Goal: Task Accomplishment & Management: Manage account settings

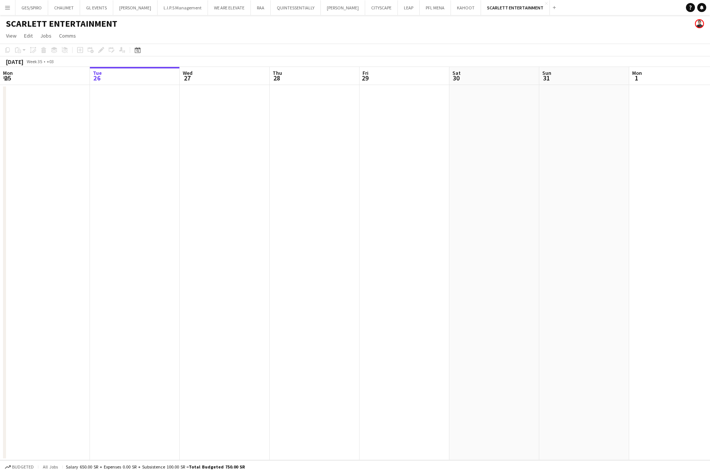
click at [6, 8] on app-icon "Menu" at bounding box center [8, 8] width 6 height 6
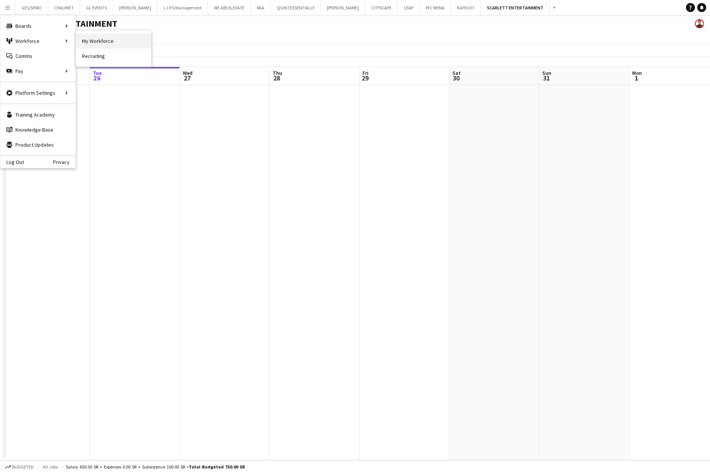
click at [97, 39] on link "My Workforce" at bounding box center [113, 40] width 75 height 15
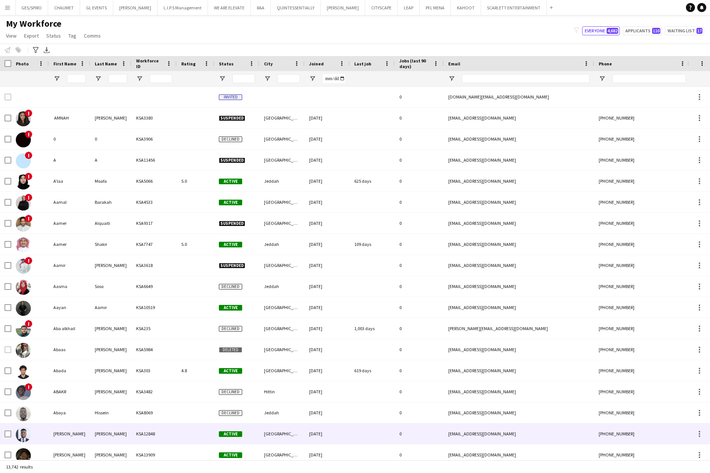
type input "*****"
type input "***"
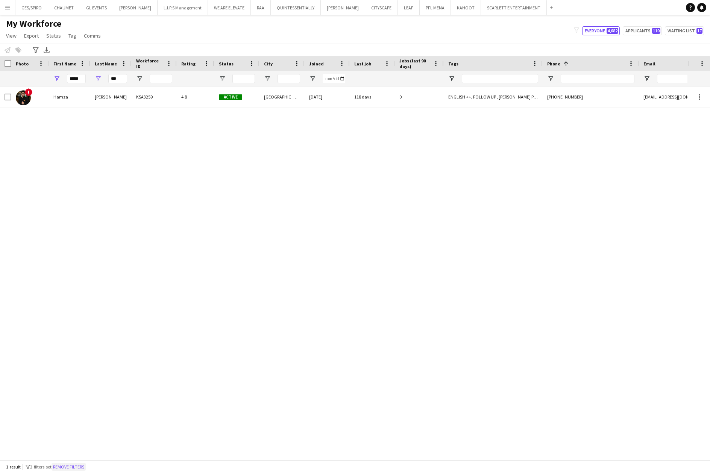
click at [75, 466] on button "Remove filters" at bounding box center [69, 467] width 34 height 8
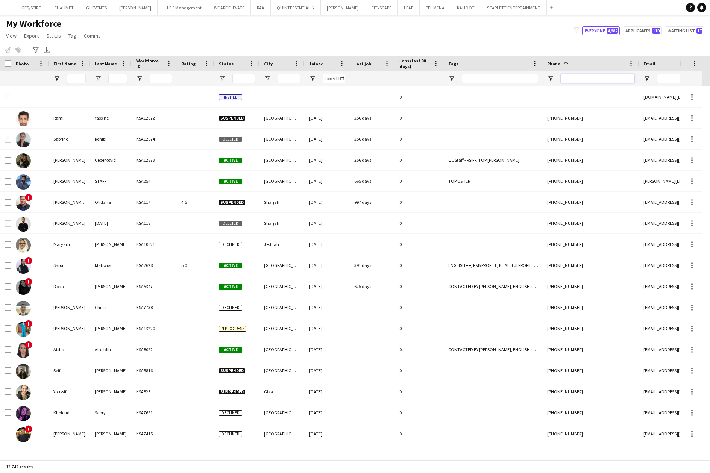
click at [613, 76] on input "Phone Filter Input" at bounding box center [598, 78] width 74 height 9
click at [601, 79] on input "Phone Filter Input" at bounding box center [598, 78] width 74 height 9
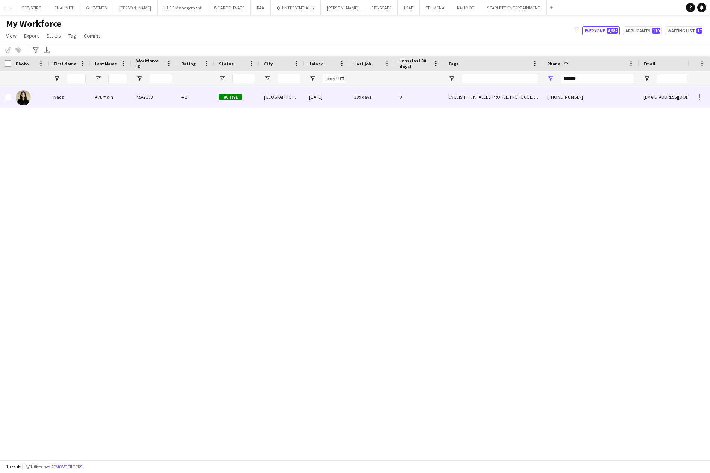
click at [429, 102] on div "0" at bounding box center [419, 97] width 49 height 21
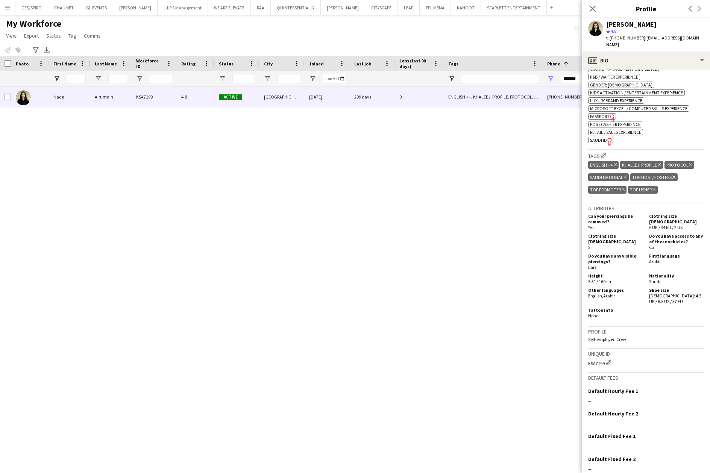
scroll to position [336, 0]
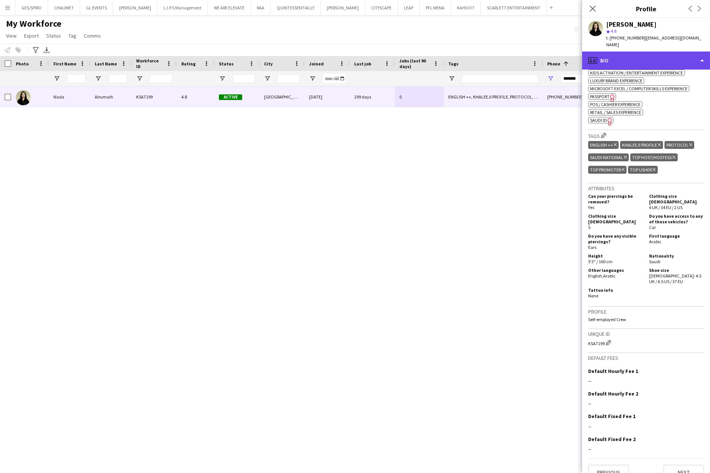
click at [622, 52] on div "profile Bio" at bounding box center [646, 61] width 128 height 18
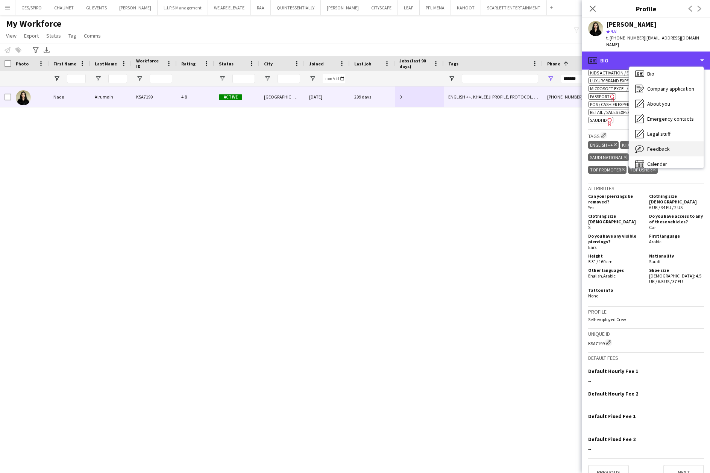
scroll to position [11, 0]
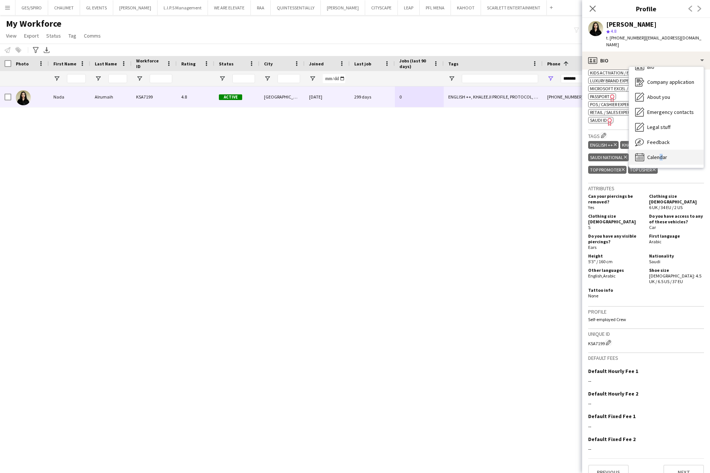
click at [659, 154] on span "Calendar" at bounding box center [657, 157] width 20 height 7
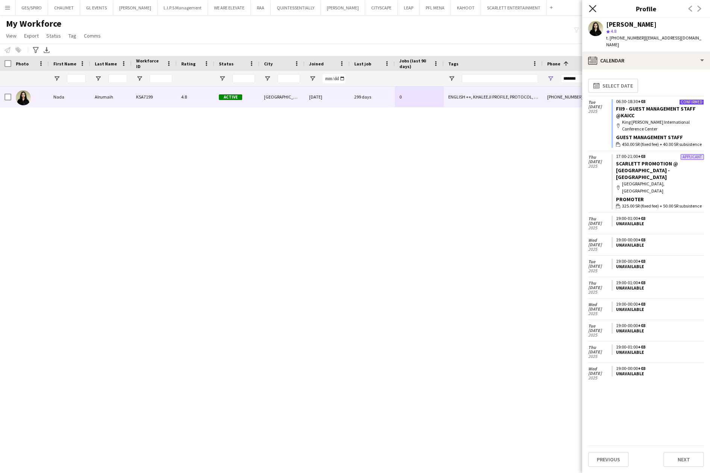
click at [593, 11] on icon "Close pop-in" at bounding box center [592, 8] width 7 height 7
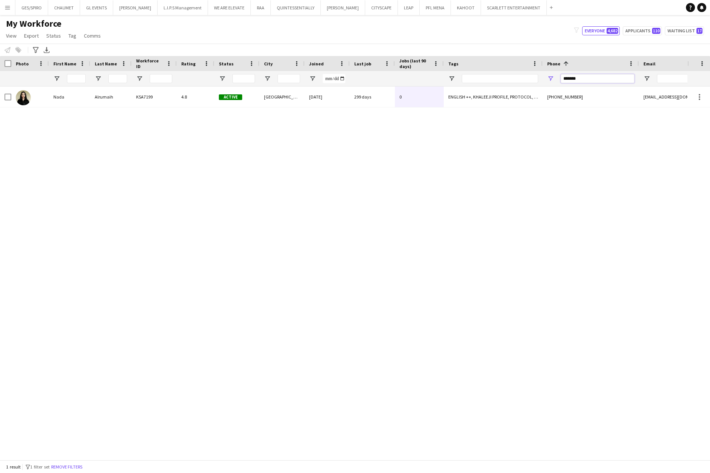
drag, startPoint x: 595, startPoint y: 79, endPoint x: 524, endPoint y: 83, distance: 71.2
click at [524, 83] on div at bounding box center [434, 78] width 869 height 15
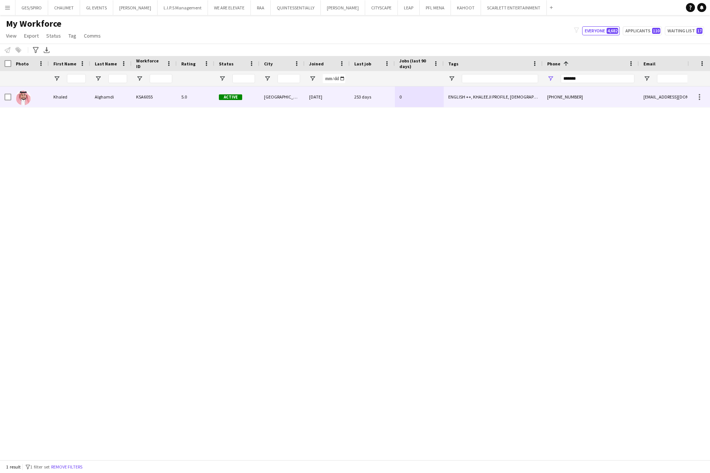
click at [468, 103] on div "ENGLISH ++, KHALEEJI PROFILE, [DEMOGRAPHIC_DATA] NATIONAL, THA SUPERVISOR CERTI…" at bounding box center [493, 97] width 99 height 21
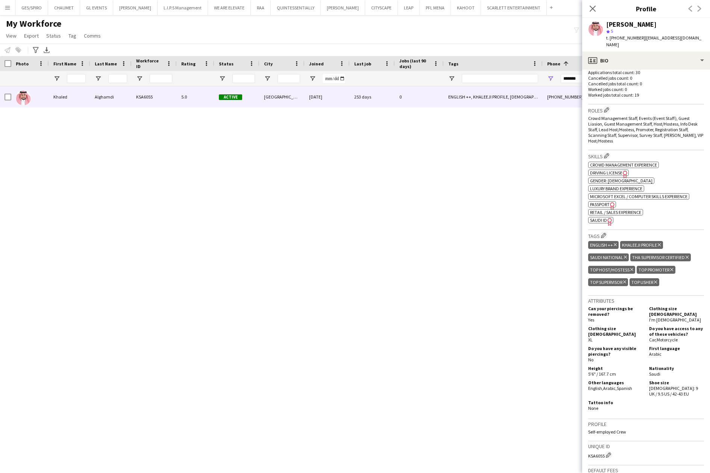
scroll to position [0, 0]
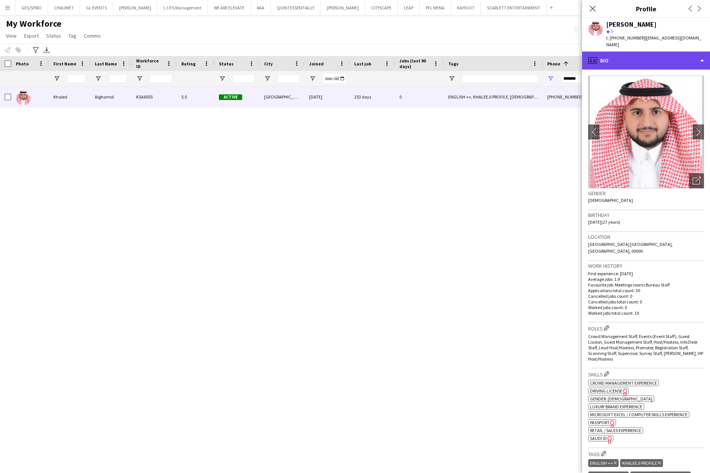
click at [615, 52] on div "profile Bio" at bounding box center [646, 61] width 128 height 18
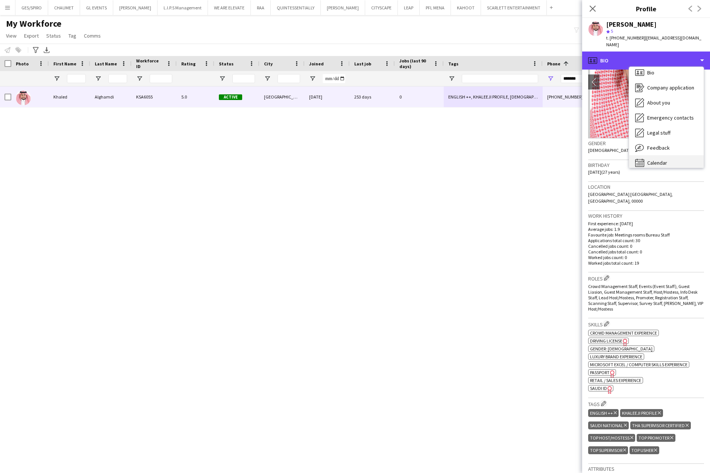
scroll to position [11, 0]
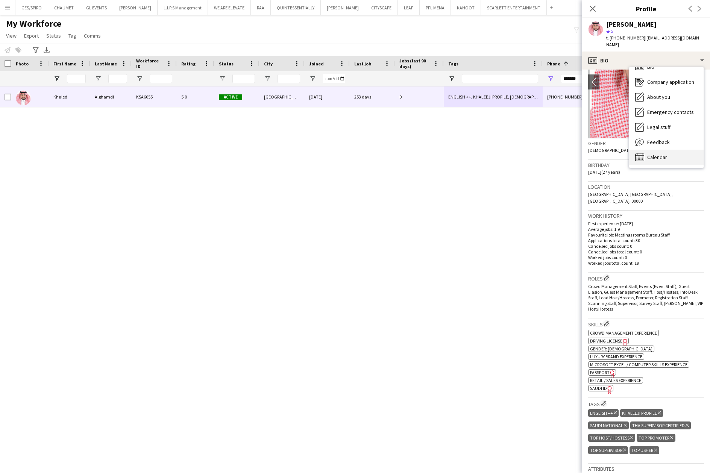
click at [658, 155] on div "Calendar Calendar" at bounding box center [666, 157] width 74 height 15
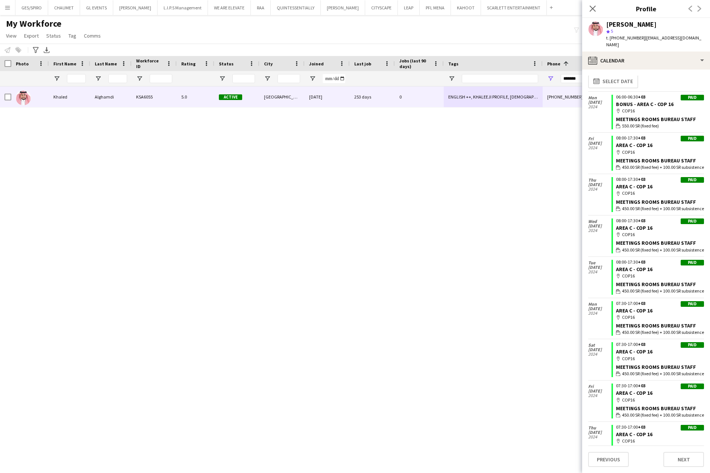
scroll to position [0, 0]
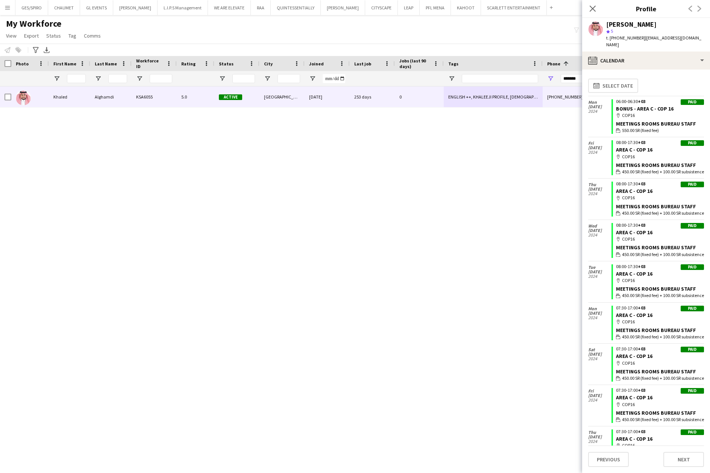
click at [587, 9] on div "Close pop-in" at bounding box center [592, 8] width 21 height 17
drag, startPoint x: 590, startPoint y: 11, endPoint x: 589, endPoint y: 17, distance: 7.0
click at [590, 10] on icon "Close pop-in" at bounding box center [593, 9] width 6 height 6
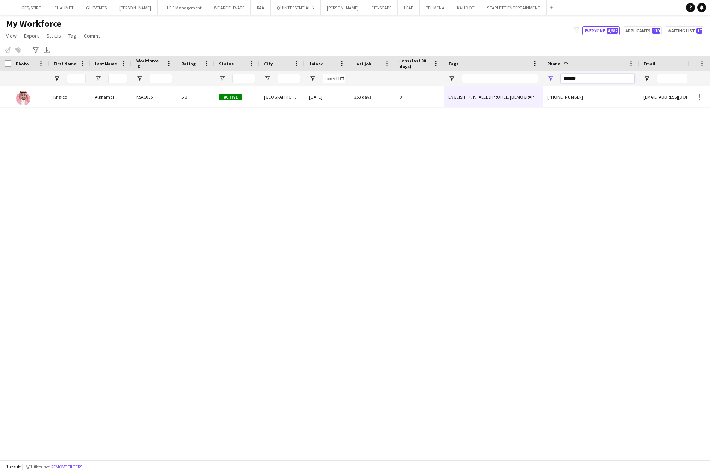
drag, startPoint x: 585, startPoint y: 80, endPoint x: 524, endPoint y: 80, distance: 61.7
click at [524, 80] on div at bounding box center [434, 78] width 869 height 15
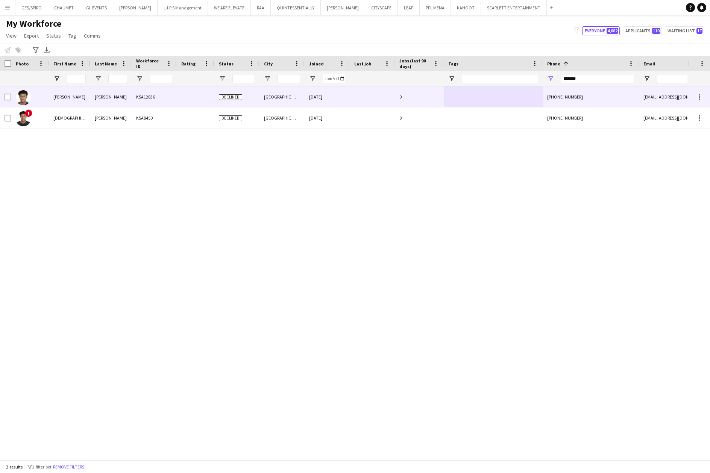
click at [332, 110] on div "[PERSON_NAME] KSA12836 Declined [GEOGRAPHIC_DATA] [DATE] 0 [PHONE_NUMBER] [EMAI…" at bounding box center [434, 108] width 869 height 42
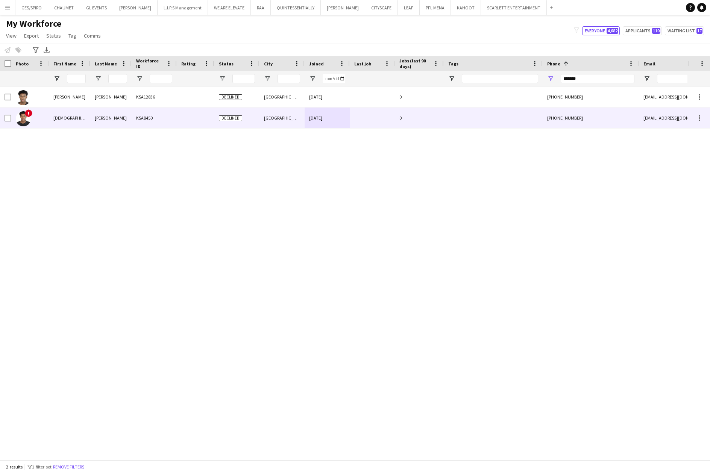
click at [334, 115] on div "[DATE]" at bounding box center [327, 118] width 45 height 21
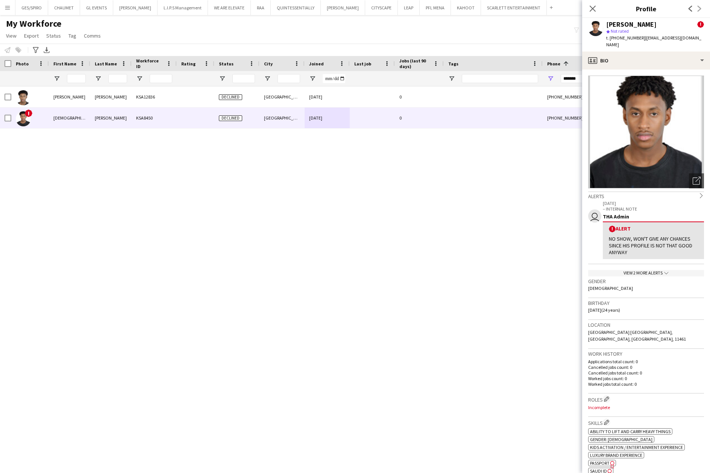
click at [652, 270] on div "View 2 more alerts chevron-down" at bounding box center [646, 273] width 116 height 6
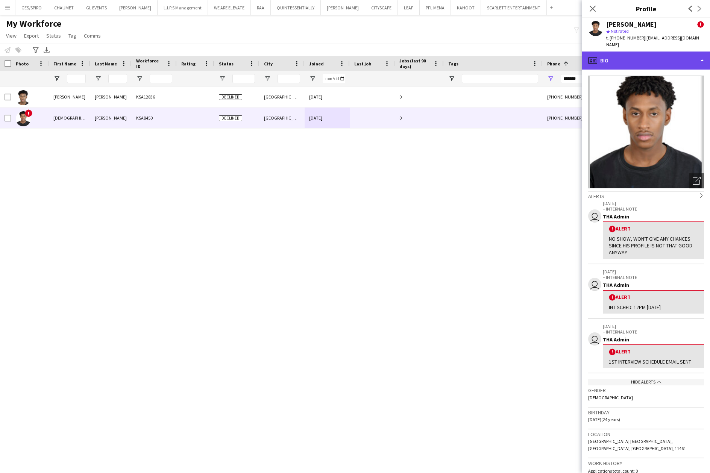
click at [668, 54] on div "profile Bio" at bounding box center [646, 61] width 128 height 18
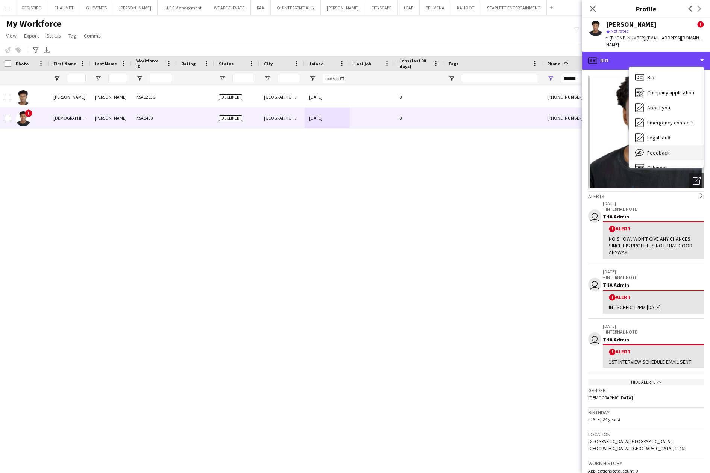
scroll to position [11, 0]
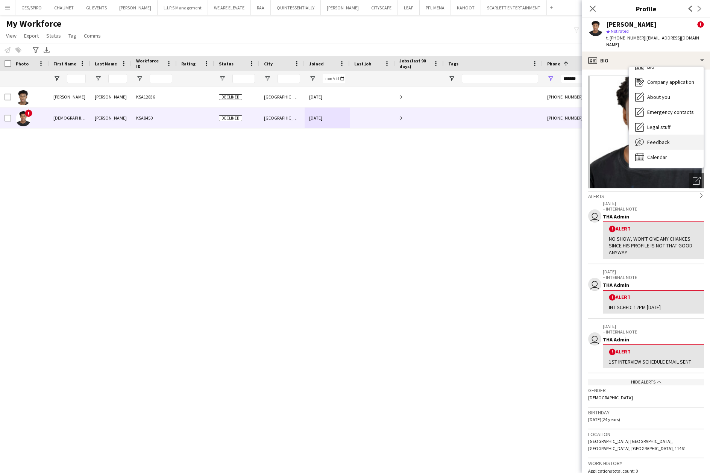
click at [676, 140] on div "Feedback Feedback" at bounding box center [666, 142] width 74 height 15
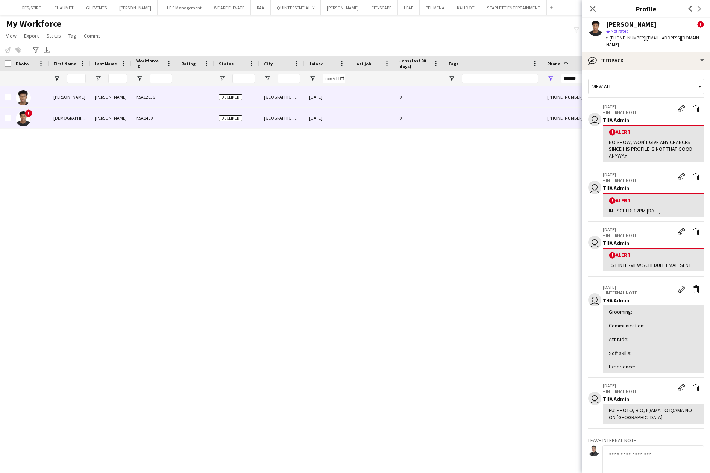
click at [475, 101] on div at bounding box center [493, 97] width 99 height 21
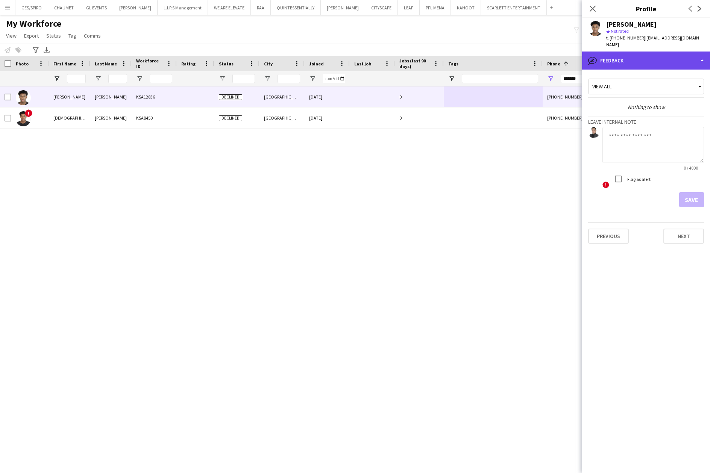
click at [653, 53] on div "bubble-pencil Feedback" at bounding box center [646, 61] width 128 height 18
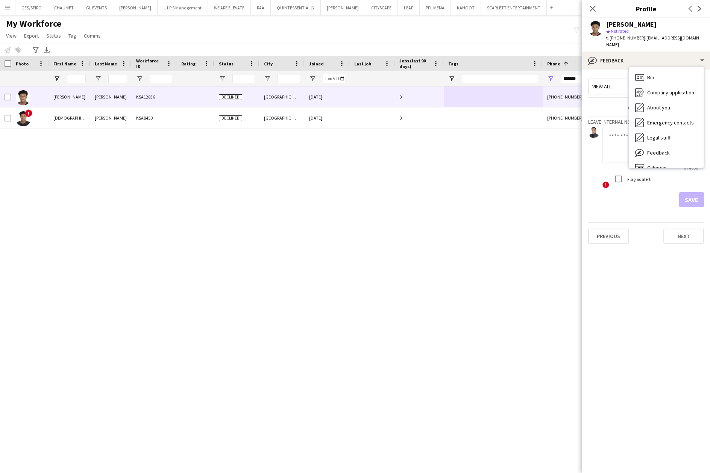
click at [619, 286] on app-crew-profile-feedback-tab "View all Nothing to show Leave internal note 0 / 4000 ! Flag as alert Save Prev…" at bounding box center [646, 272] width 128 height 404
click at [575, 82] on input "*******" at bounding box center [598, 78] width 74 height 9
click at [593, 4] on div "Close pop-in" at bounding box center [592, 8] width 21 height 17
click at [593, 12] on icon "Close pop-in" at bounding box center [592, 8] width 7 height 7
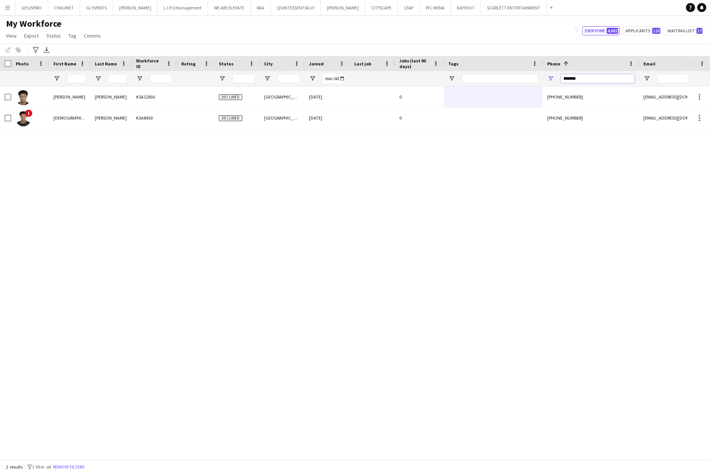
drag, startPoint x: 590, startPoint y: 79, endPoint x: 508, endPoint y: 79, distance: 82.4
click at [508, 79] on div at bounding box center [434, 78] width 869 height 15
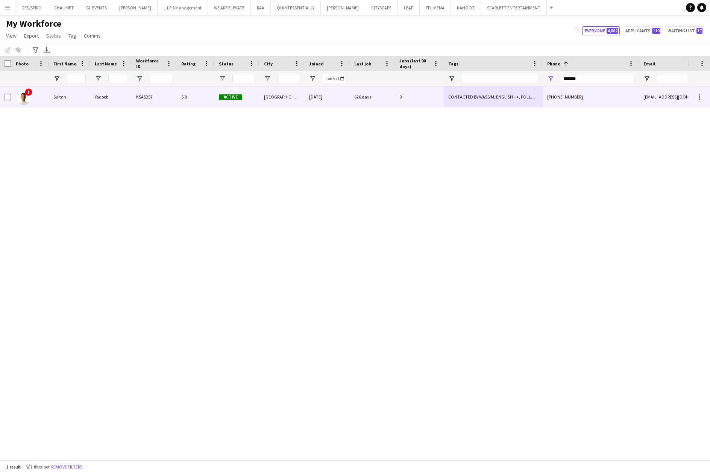
click at [337, 95] on div "[DATE]" at bounding box center [327, 97] width 45 height 21
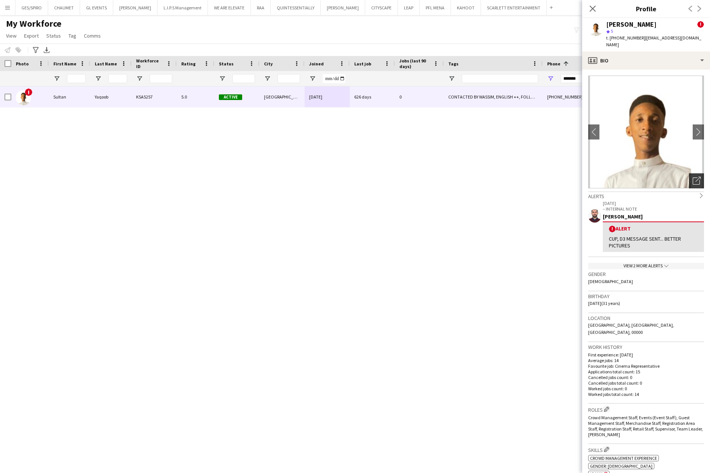
click at [693, 177] on icon "Open photos pop-in" at bounding box center [697, 181] width 8 height 8
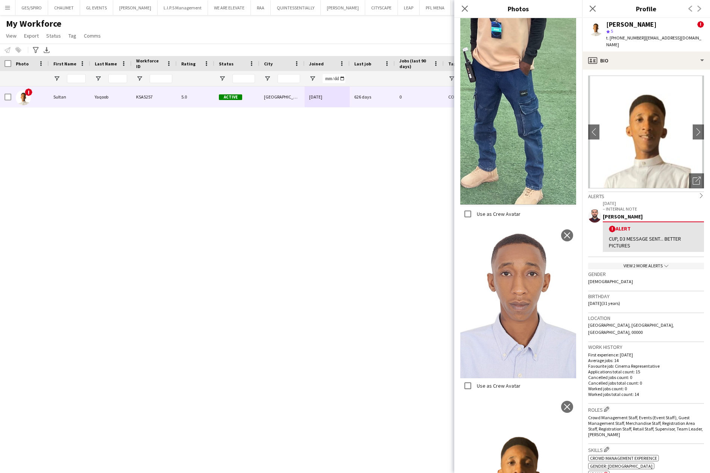
scroll to position [38, 0]
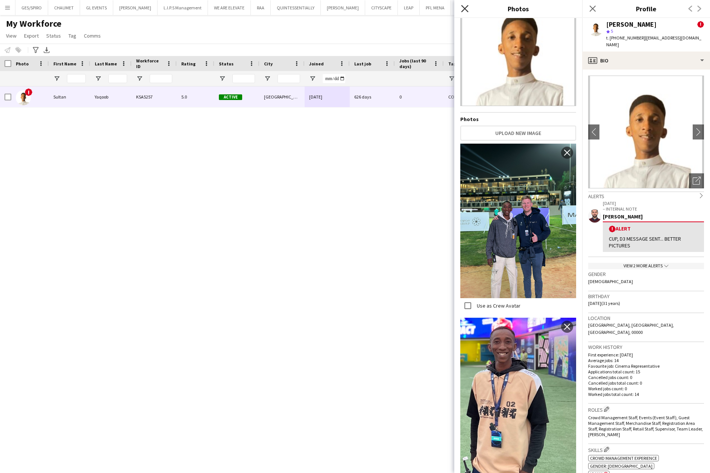
click at [462, 5] on icon "Close pop-in" at bounding box center [464, 8] width 7 height 7
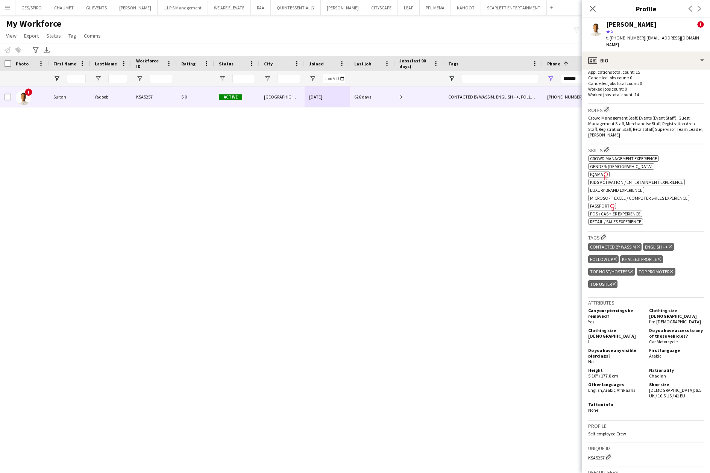
scroll to position [351, 0]
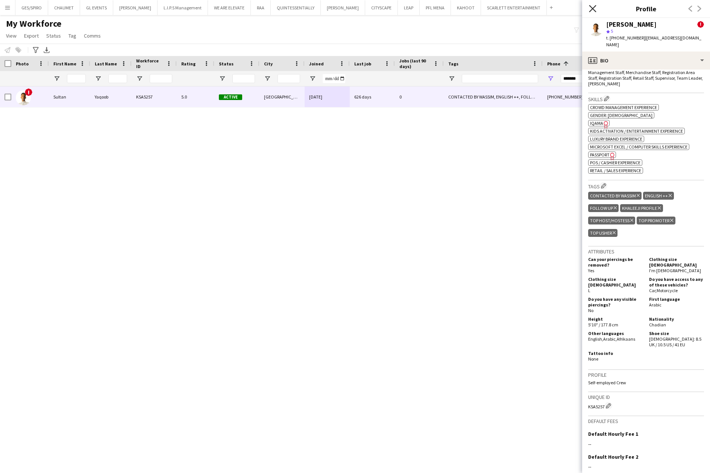
click at [592, 6] on icon "Close pop-in" at bounding box center [592, 8] width 7 height 7
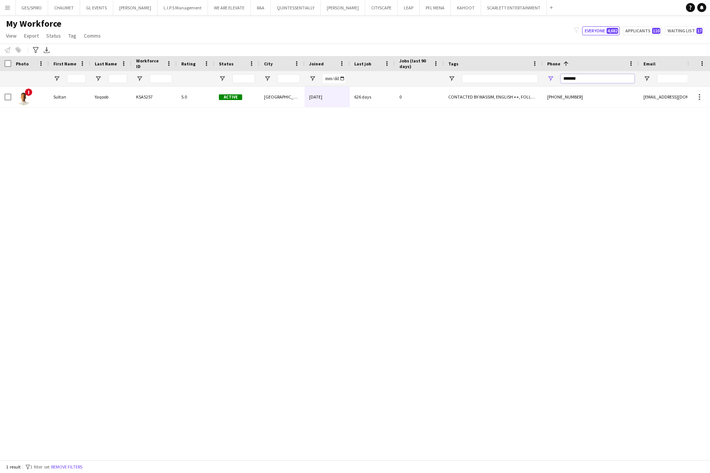
drag, startPoint x: 589, startPoint y: 77, endPoint x: 533, endPoint y: 77, distance: 55.7
click at [533, 77] on div at bounding box center [434, 78] width 869 height 15
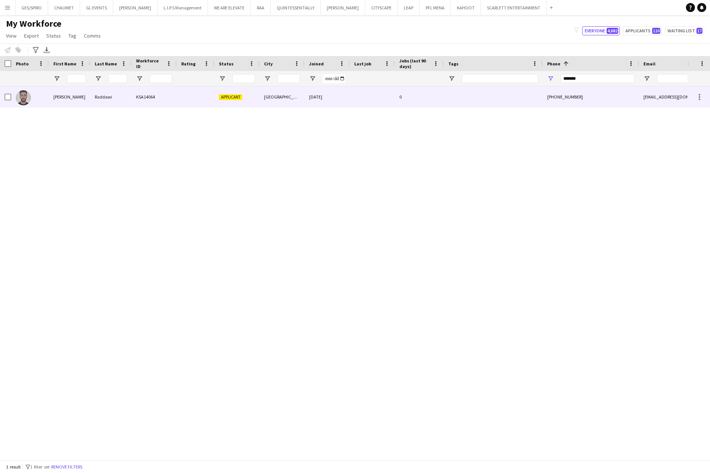
click at [471, 103] on div at bounding box center [493, 97] width 99 height 21
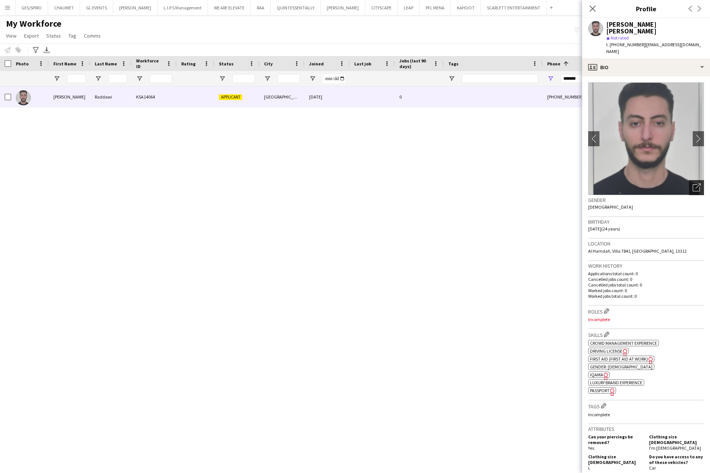
click at [693, 184] on icon "Open photos pop-in" at bounding box center [697, 188] width 8 height 8
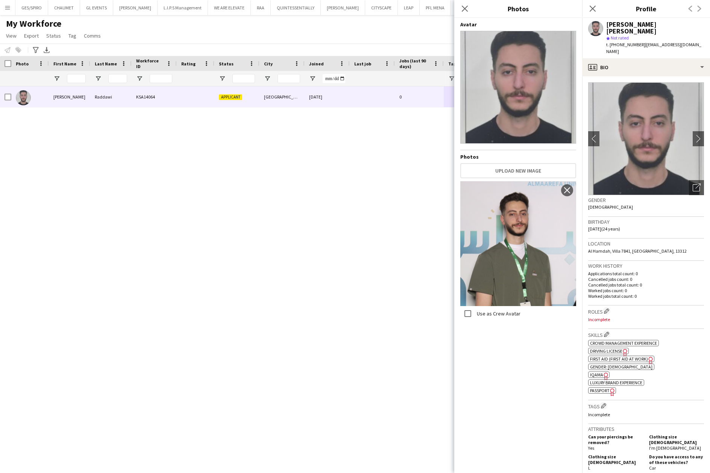
scroll to position [239, 0]
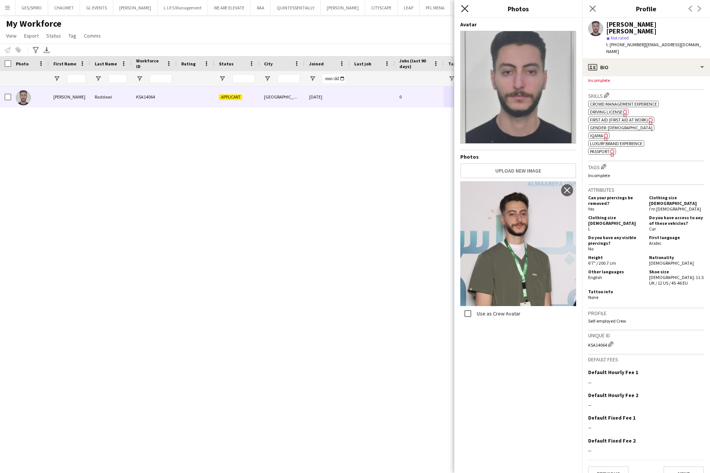
click at [463, 6] on icon at bounding box center [464, 8] width 7 height 7
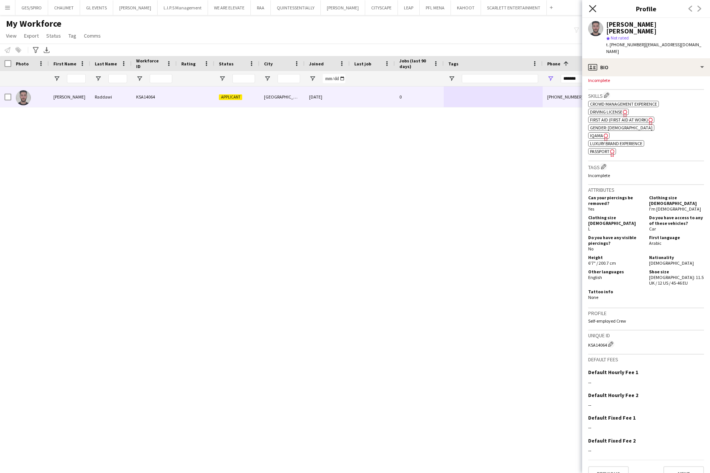
click at [594, 8] on icon at bounding box center [592, 8] width 7 height 7
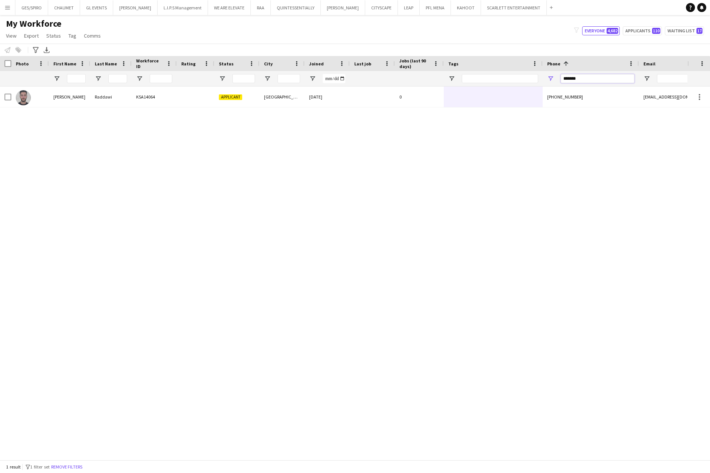
drag, startPoint x: 536, startPoint y: 78, endPoint x: 484, endPoint y: 79, distance: 51.9
click at [486, 79] on div at bounding box center [434, 78] width 869 height 15
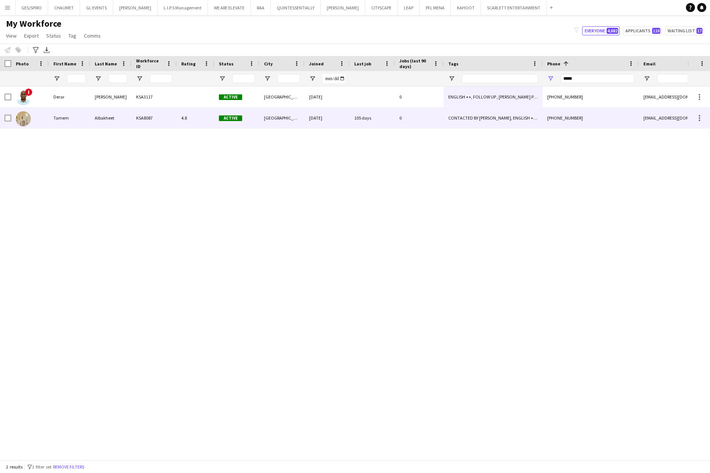
click at [326, 109] on div "[DATE]" at bounding box center [327, 118] width 45 height 21
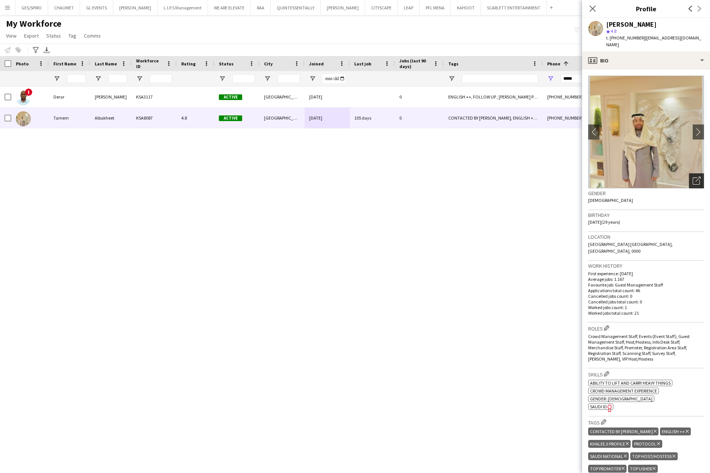
click at [693, 177] on icon "Open photos pop-in" at bounding box center [697, 181] width 8 height 8
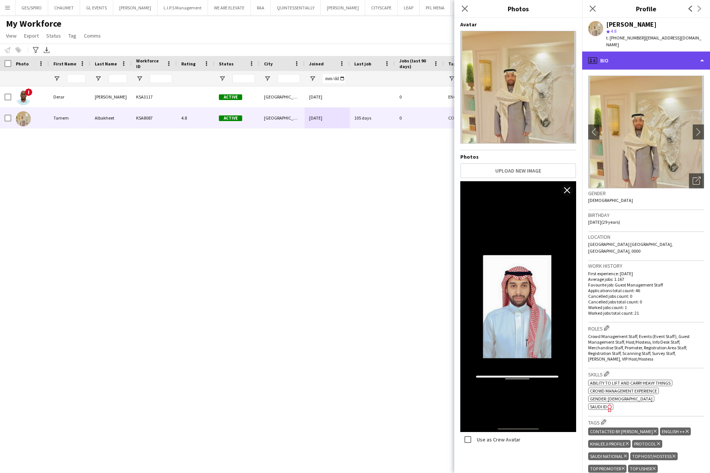
click at [673, 52] on div "profile Bio" at bounding box center [646, 61] width 128 height 18
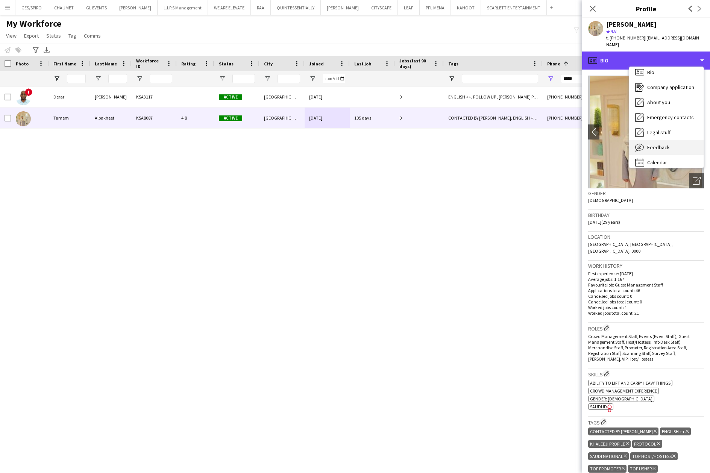
scroll to position [11, 0]
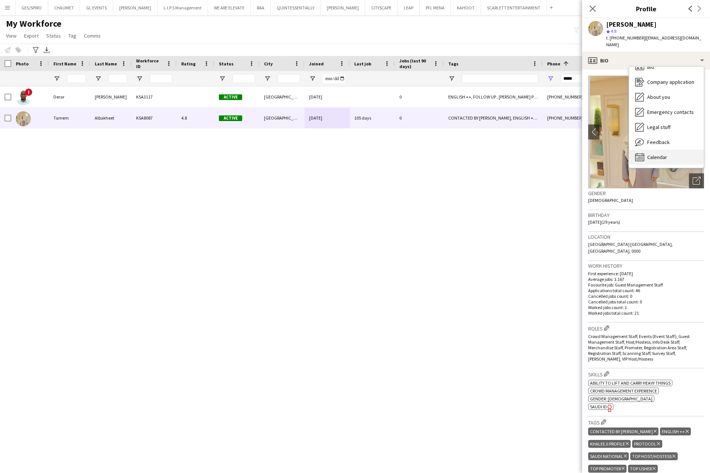
click at [670, 153] on div "Calendar Calendar" at bounding box center [666, 157] width 74 height 15
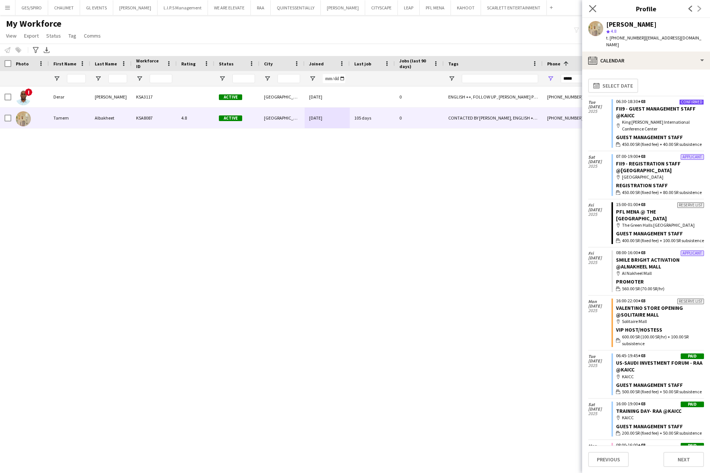
click at [592, 4] on app-icon "Close pop-in" at bounding box center [592, 8] width 11 height 11
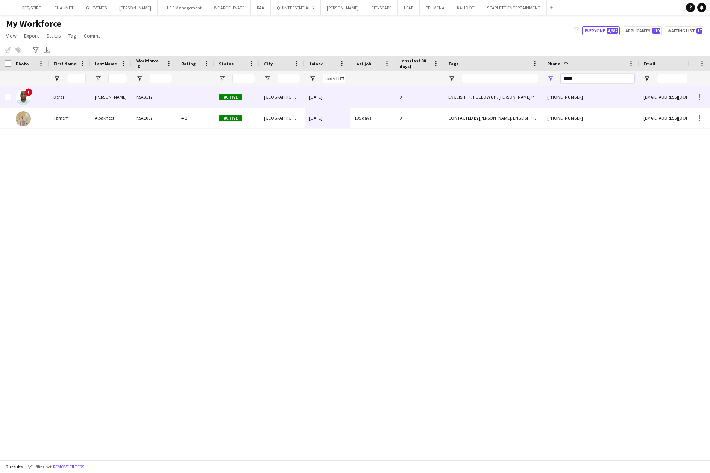
drag, startPoint x: 550, startPoint y: 83, endPoint x: 515, endPoint y: 87, distance: 34.8
click at [518, 87] on div "Workforce Details Photo First Name" at bounding box center [355, 258] width 710 height 404
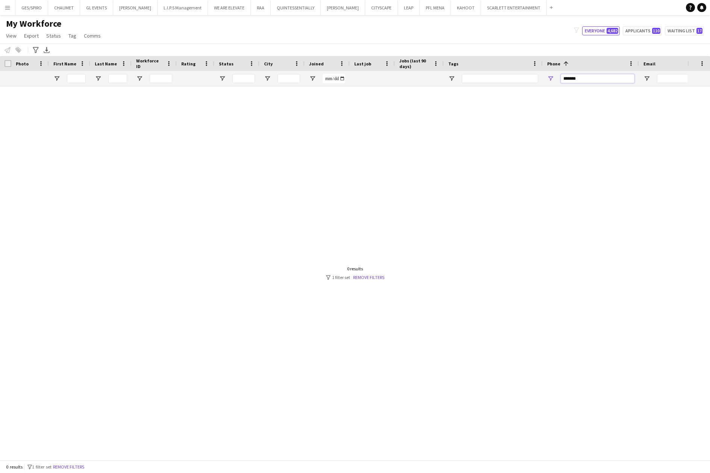
drag, startPoint x: 603, startPoint y: 76, endPoint x: 422, endPoint y: 85, distance: 181.5
click at [449, 81] on div at bounding box center [434, 78] width 869 height 15
click at [578, 82] on input "*******" at bounding box center [598, 78] width 74 height 9
drag, startPoint x: 590, startPoint y: 81, endPoint x: 537, endPoint y: 81, distance: 53.0
click at [539, 81] on div at bounding box center [434, 78] width 869 height 15
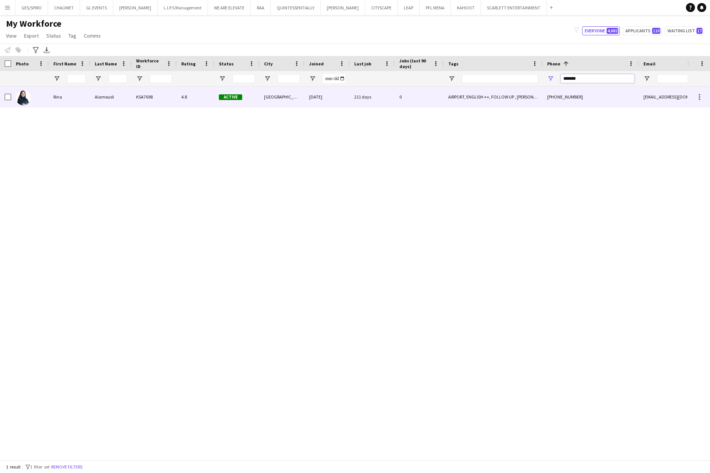
type input "*******"
click at [346, 98] on div "[DATE]" at bounding box center [327, 97] width 45 height 21
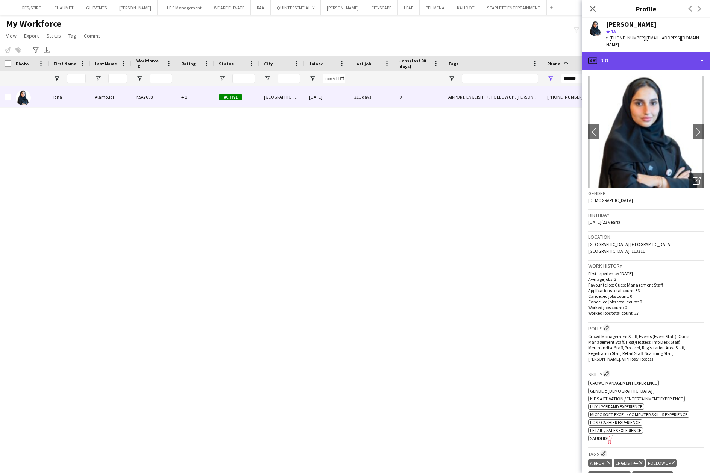
click at [670, 52] on div "profile Bio" at bounding box center [646, 61] width 128 height 18
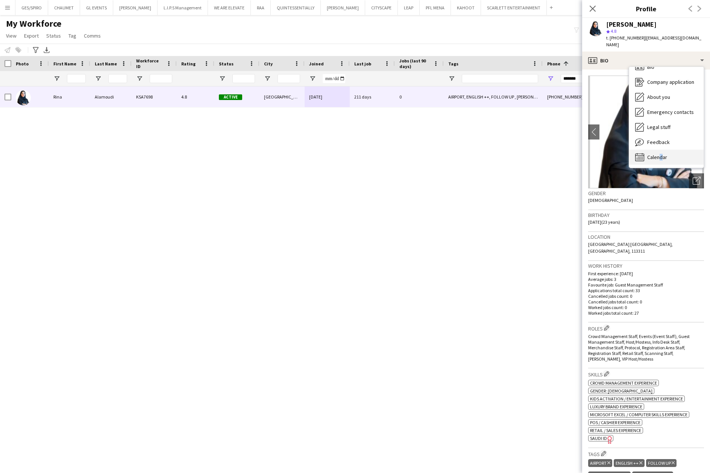
click at [659, 150] on div "Calendar Calendar" at bounding box center [666, 157] width 74 height 15
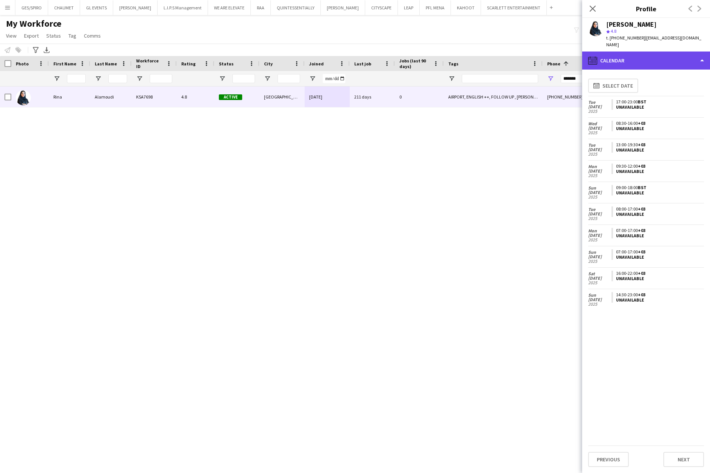
click at [645, 52] on div "calendar-full Calendar" at bounding box center [646, 61] width 128 height 18
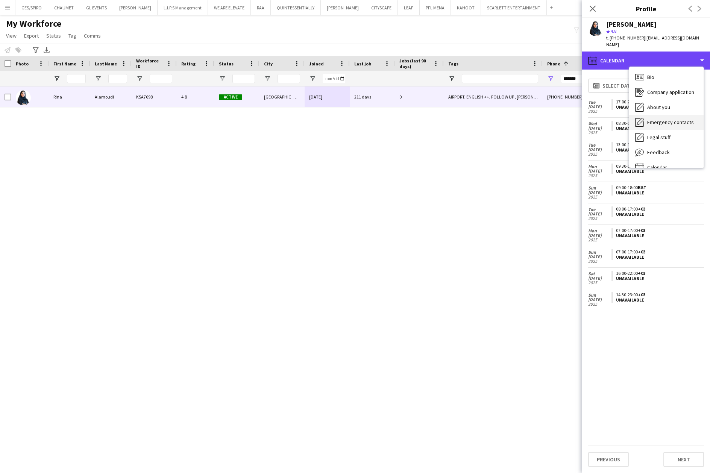
scroll to position [0, 0]
click at [676, 145] on div "Feedback Feedback" at bounding box center [666, 152] width 74 height 15
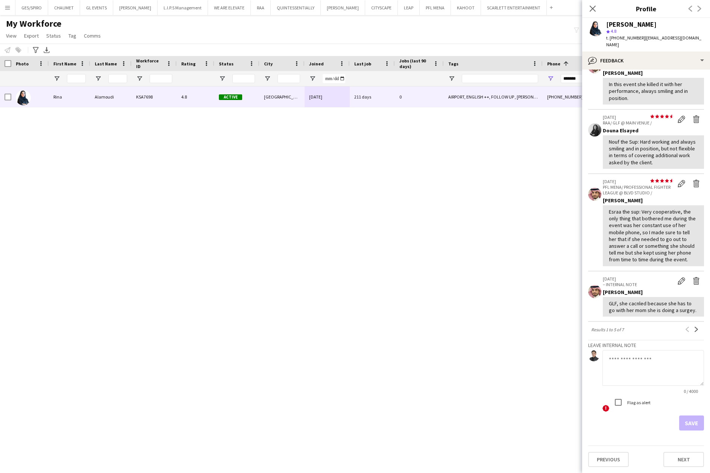
scroll to position [107, 0]
drag, startPoint x: 632, startPoint y: 363, endPoint x: 637, endPoint y: 360, distance: 5.7
click at [633, 362] on textarea at bounding box center [654, 368] width 102 height 36
type textarea "**********"
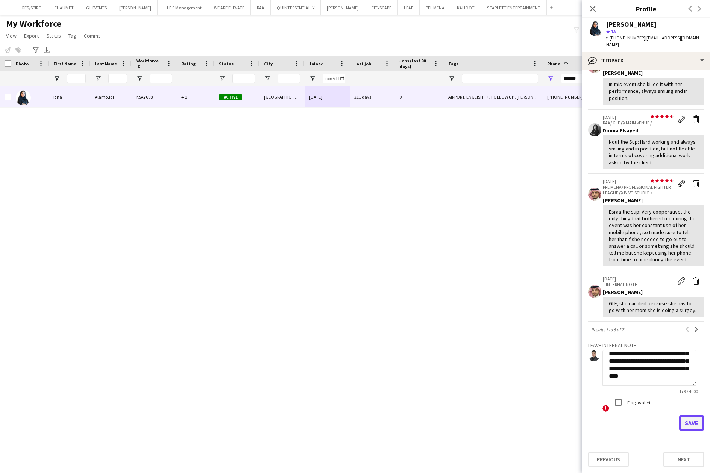
click at [681, 425] on button "Save" at bounding box center [691, 423] width 25 height 15
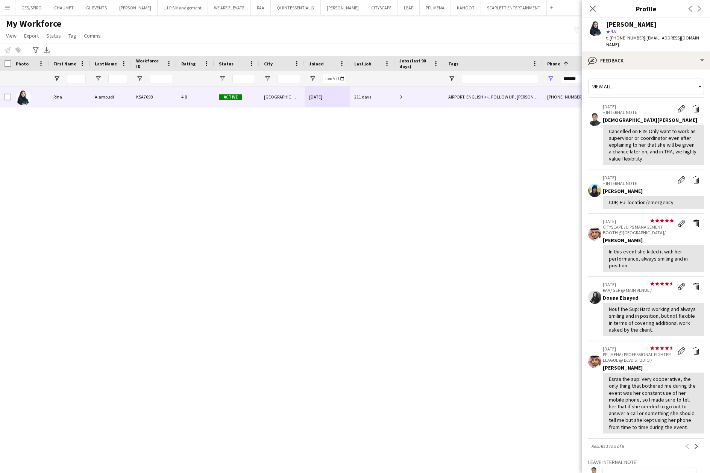
click at [591, 2] on div "Close pop-in" at bounding box center [592, 8] width 21 height 17
click at [594, 2] on div "Close pop-in" at bounding box center [592, 8] width 21 height 17
click at [593, 8] on icon at bounding box center [592, 8] width 7 height 7
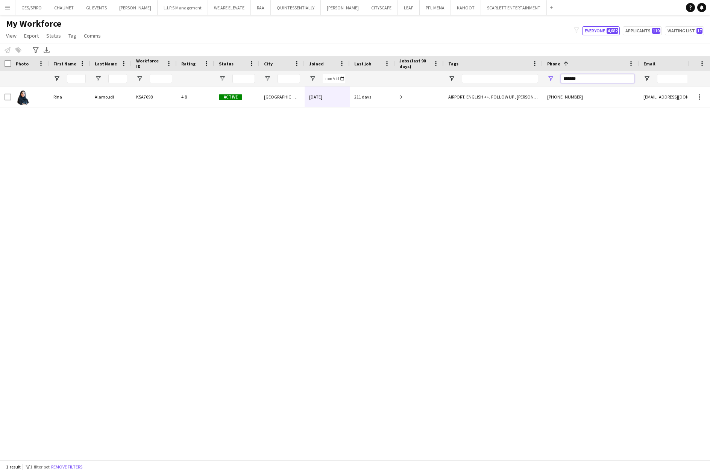
drag, startPoint x: 589, startPoint y: 77, endPoint x: 510, endPoint y: 71, distance: 78.4
click at [510, 71] on div at bounding box center [434, 78] width 869 height 15
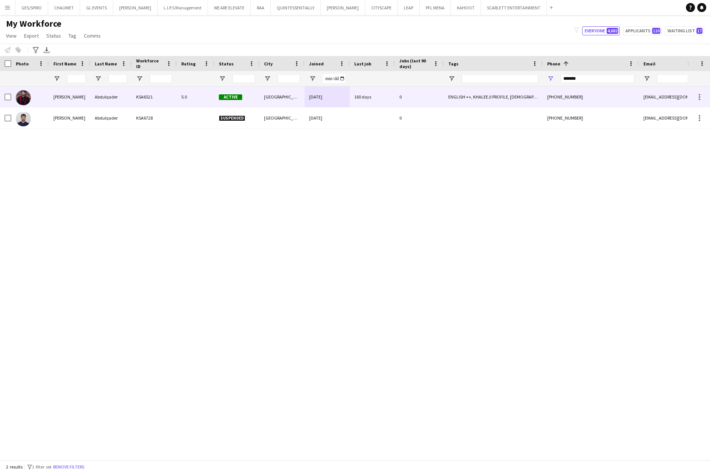
click at [448, 99] on div "ENGLISH ++, KHALEEJI PROFILE, [DEMOGRAPHIC_DATA] SPEAKER, TOP HOST/HOSTESS, TOP…" at bounding box center [493, 97] width 99 height 21
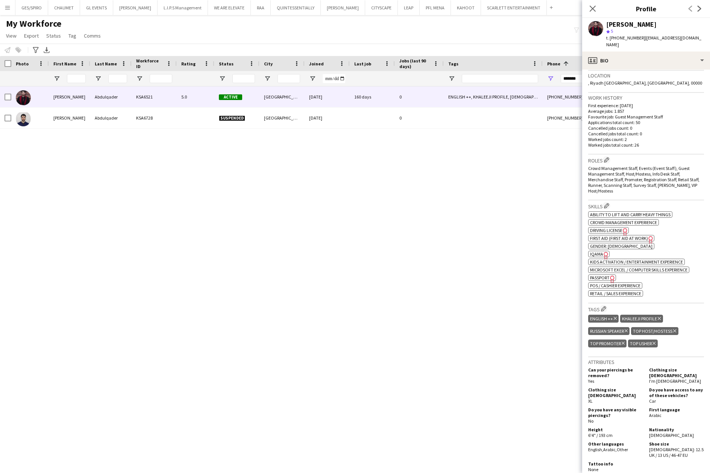
scroll to position [148, 0]
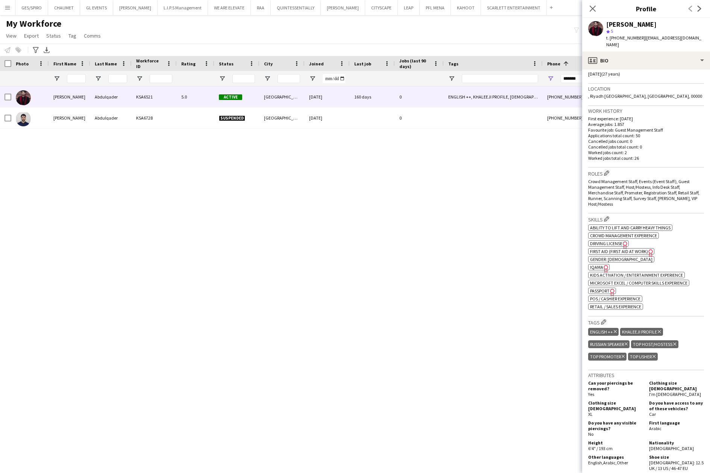
click at [600, 265] on span "IQAMA" at bounding box center [596, 267] width 13 height 6
click at [599, 6] on div "Close pop-in" at bounding box center [592, 8] width 21 height 17
click at [593, 9] on icon at bounding box center [592, 8] width 7 height 7
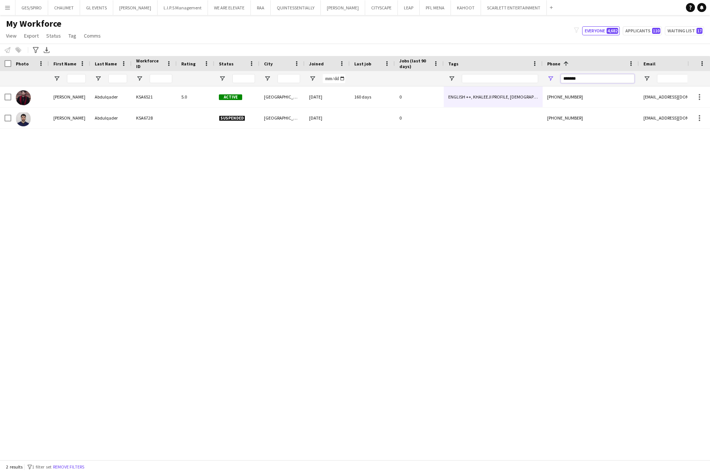
drag, startPoint x: 584, startPoint y: 77, endPoint x: 500, endPoint y: 77, distance: 84.6
click at [500, 77] on div at bounding box center [434, 78] width 869 height 15
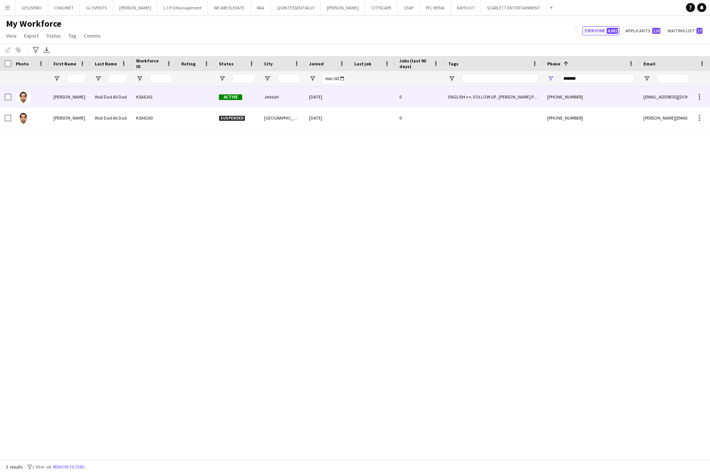
click at [339, 101] on div "[DATE]" at bounding box center [327, 97] width 45 height 21
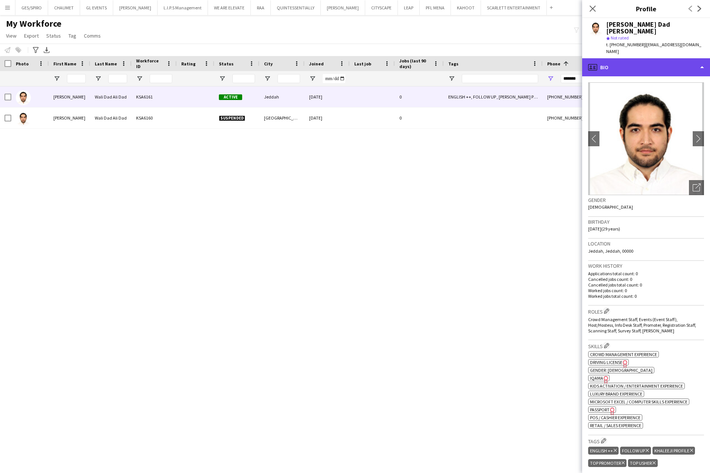
click at [660, 58] on div "profile Bio" at bounding box center [646, 67] width 128 height 18
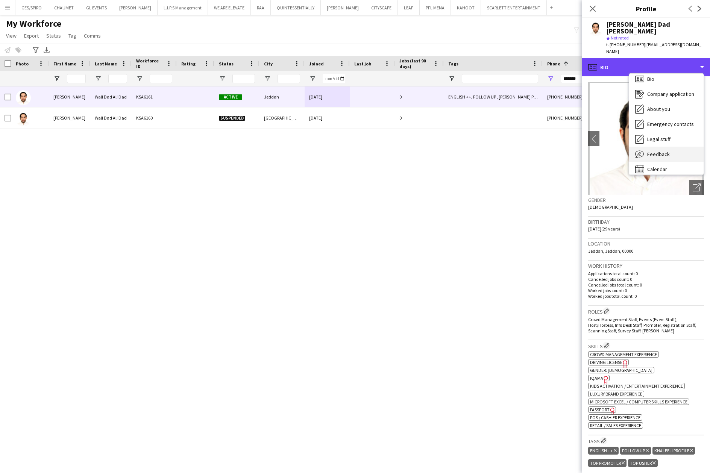
scroll to position [11, 0]
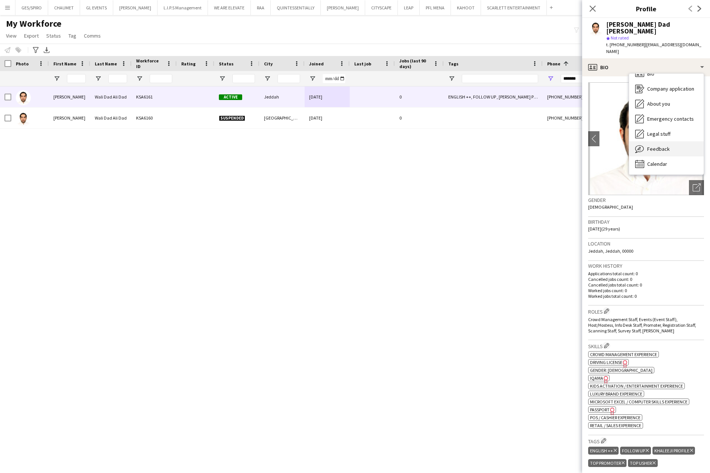
click at [673, 141] on div "Feedback Feedback" at bounding box center [666, 148] width 74 height 15
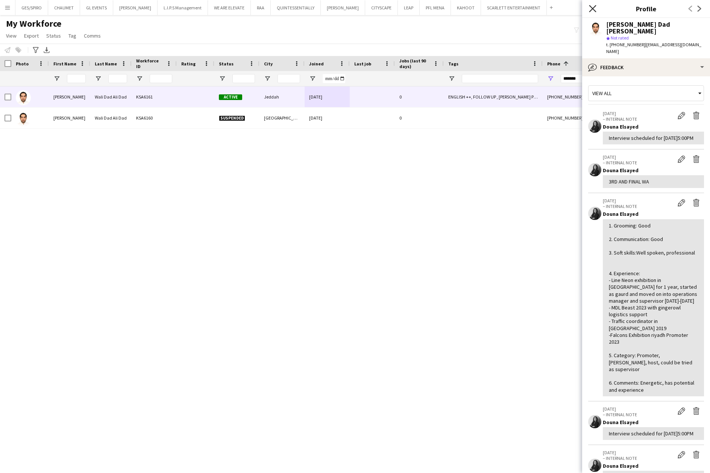
click at [590, 7] on icon at bounding box center [592, 8] width 7 height 7
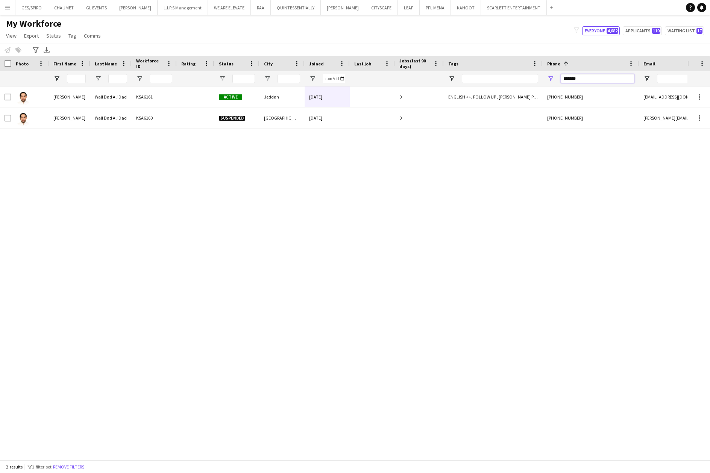
drag, startPoint x: 587, startPoint y: 78, endPoint x: 469, endPoint y: 83, distance: 117.8
click at [471, 83] on div at bounding box center [434, 78] width 869 height 15
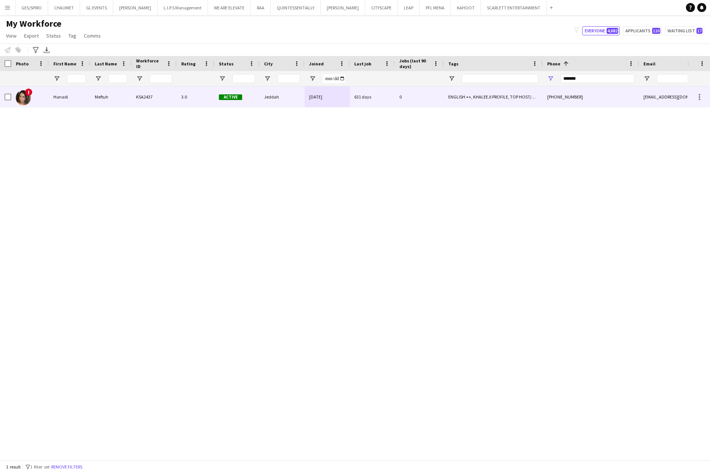
click at [279, 95] on div "Jeddah" at bounding box center [282, 97] width 45 height 21
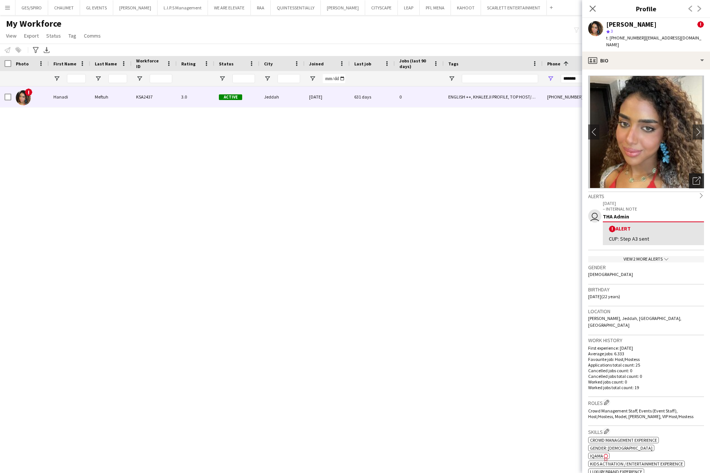
click at [693, 177] on icon "Open photos pop-in" at bounding box center [697, 181] width 8 height 8
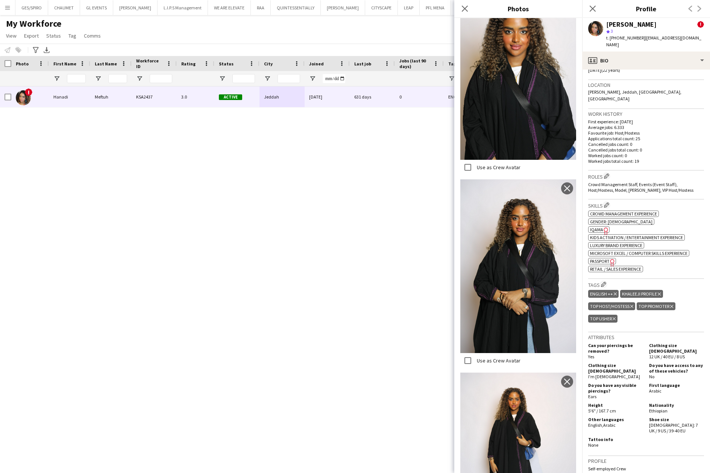
scroll to position [200, 0]
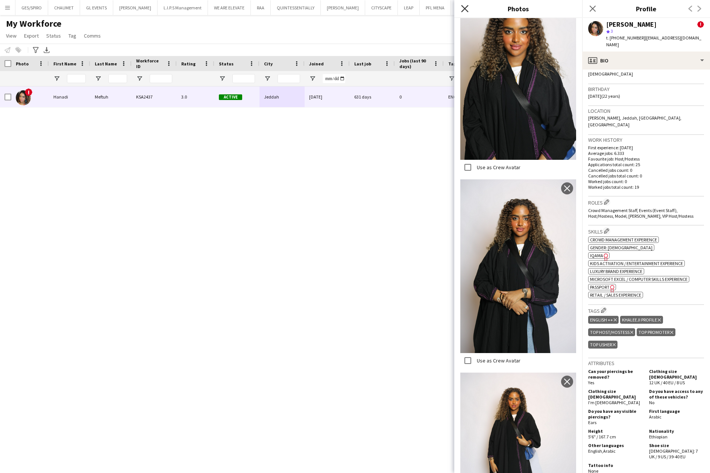
click at [467, 9] on icon "Close pop-in" at bounding box center [464, 8] width 7 height 7
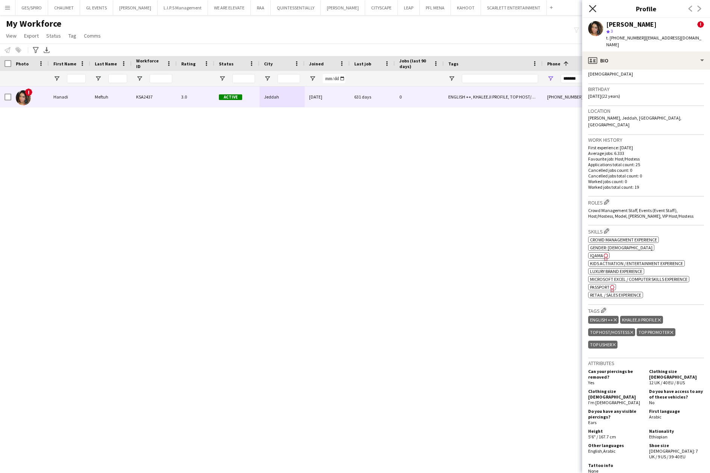
click at [592, 6] on icon "Close pop-in" at bounding box center [592, 8] width 7 height 7
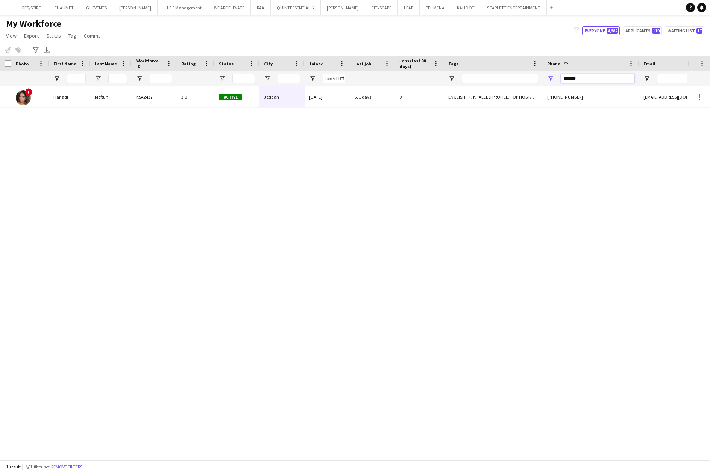
drag, startPoint x: 590, startPoint y: 77, endPoint x: 492, endPoint y: 77, distance: 98.2
click at [492, 77] on div at bounding box center [434, 78] width 869 height 15
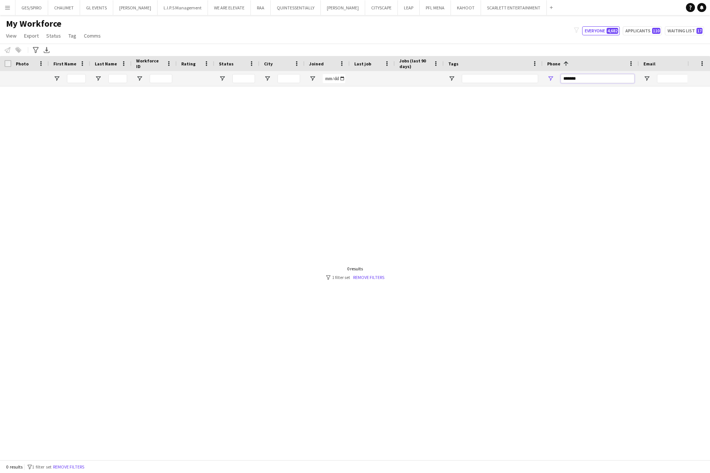
drag, startPoint x: 576, startPoint y: 81, endPoint x: 490, endPoint y: 79, distance: 85.8
click at [494, 81] on div at bounding box center [434, 78] width 869 height 15
type input "*********"
drag, startPoint x: 590, startPoint y: 80, endPoint x: 499, endPoint y: 80, distance: 91.4
click at [499, 80] on div at bounding box center [434, 78] width 869 height 15
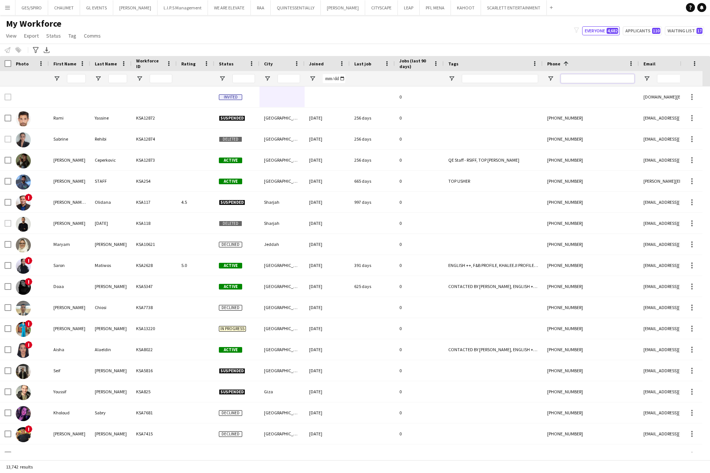
click at [604, 79] on input "Phone Filter Input" at bounding box center [598, 78] width 74 height 9
click at [595, 81] on input "Phone Filter Input" at bounding box center [598, 78] width 74 height 9
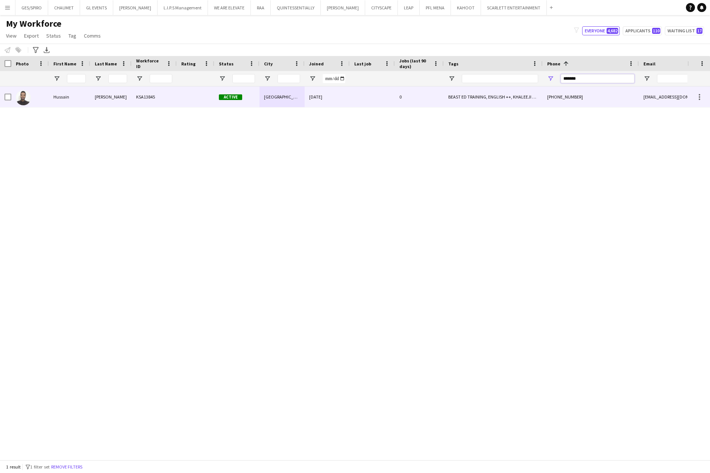
type input "*******"
click at [286, 93] on div "[GEOGRAPHIC_DATA]" at bounding box center [282, 97] width 45 height 21
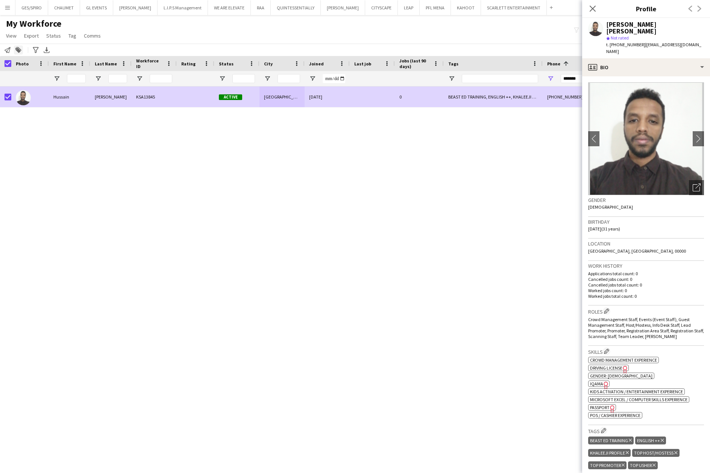
click at [23, 52] on div "Add to tag" at bounding box center [18, 50] width 9 height 9
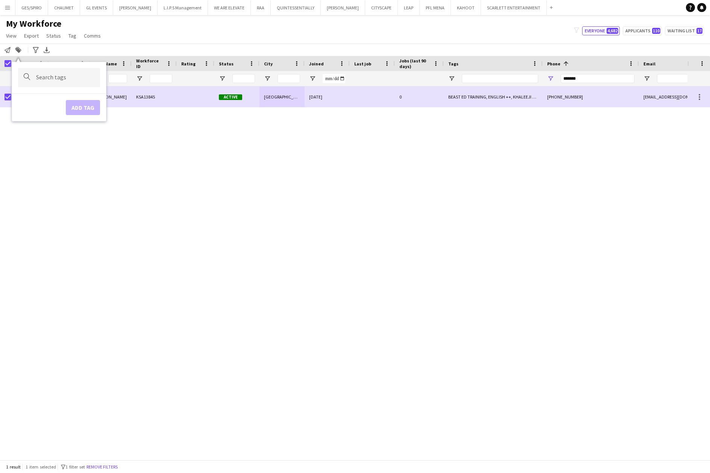
click at [51, 80] on input "Type to search..." at bounding box center [65, 77] width 58 height 7
type input "*****"
click at [56, 138] on div "Potential Supervisor Training" at bounding box center [47, 135] width 82 height 18
click at [89, 115] on button "Add tag" at bounding box center [83, 115] width 34 height 15
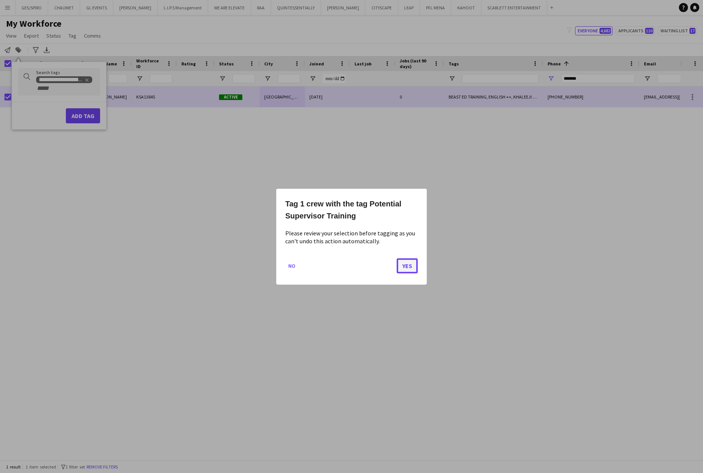
click at [409, 270] on button "Yes" at bounding box center [406, 265] width 21 height 15
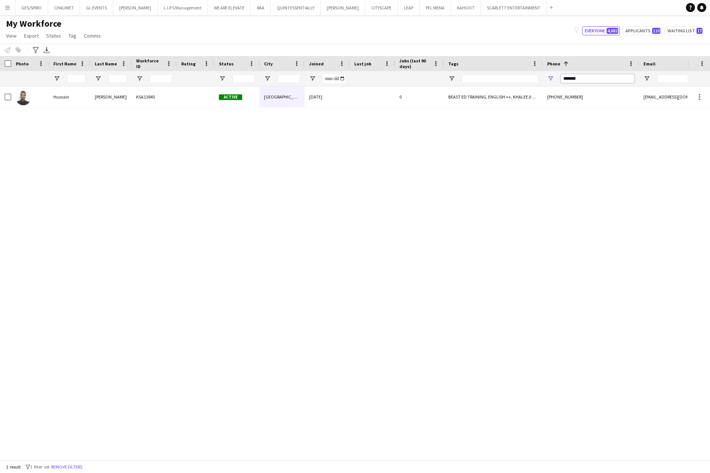
drag, startPoint x: 589, startPoint y: 80, endPoint x: 522, endPoint y: 80, distance: 66.2
click at [523, 80] on div at bounding box center [434, 78] width 869 height 15
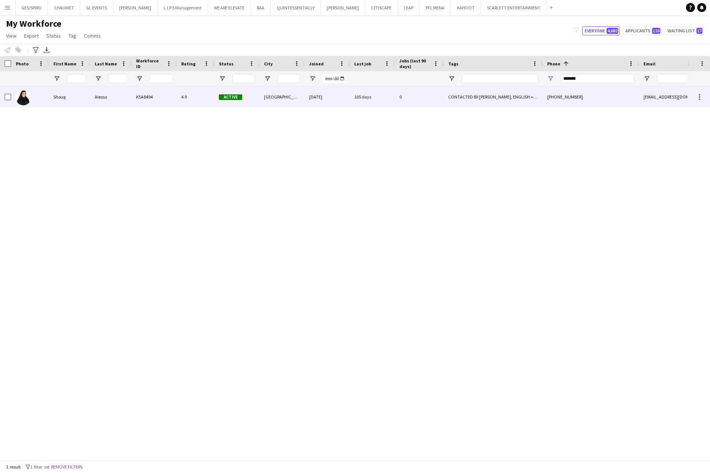
click at [298, 102] on div "[GEOGRAPHIC_DATA]" at bounding box center [282, 97] width 45 height 21
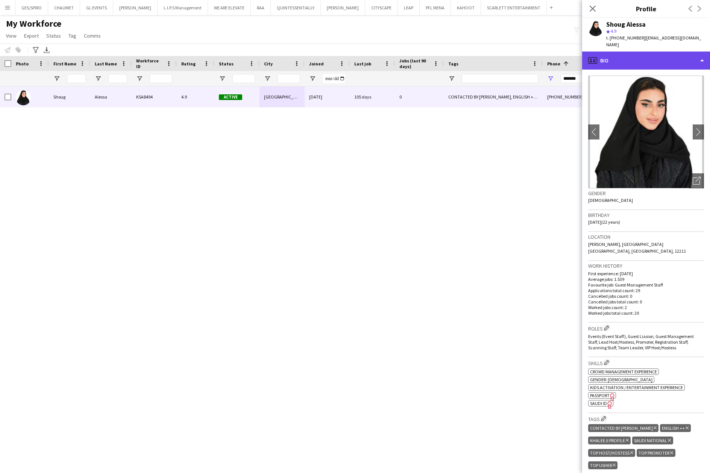
click at [607, 56] on div "profile Bio" at bounding box center [646, 61] width 128 height 18
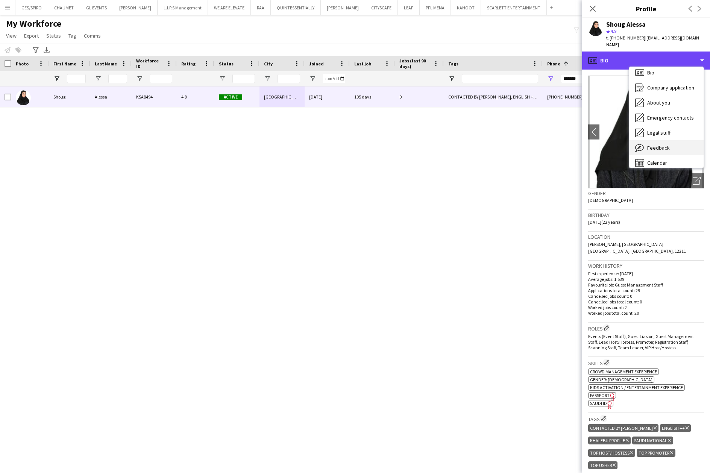
scroll to position [11, 0]
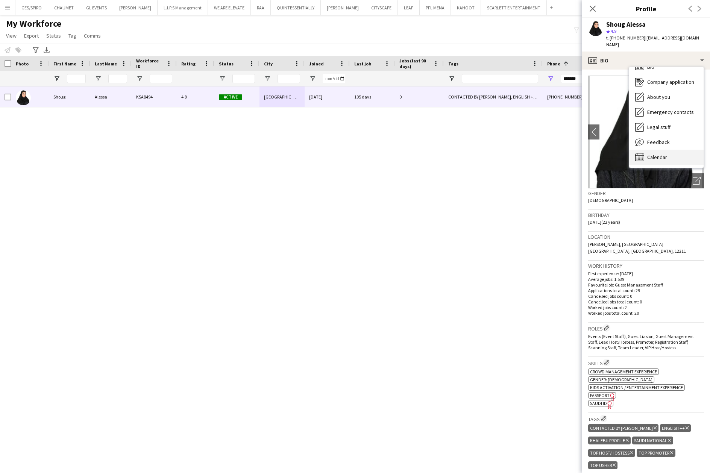
click at [649, 154] on span "Calendar" at bounding box center [657, 157] width 20 height 7
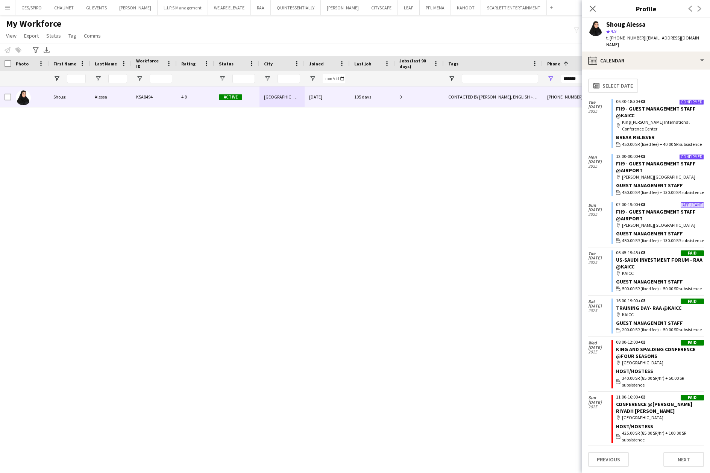
click at [600, 8] on div "Close pop-in" at bounding box center [592, 8] width 21 height 17
click at [593, 8] on icon at bounding box center [592, 8] width 7 height 7
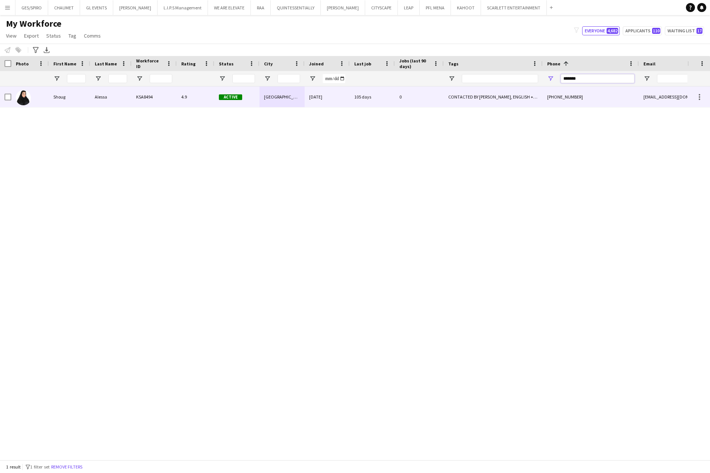
drag, startPoint x: 590, startPoint y: 74, endPoint x: 531, endPoint y: 89, distance: 60.6
click at [531, 89] on div "Workforce Details Photo First Name" at bounding box center [355, 258] width 710 height 404
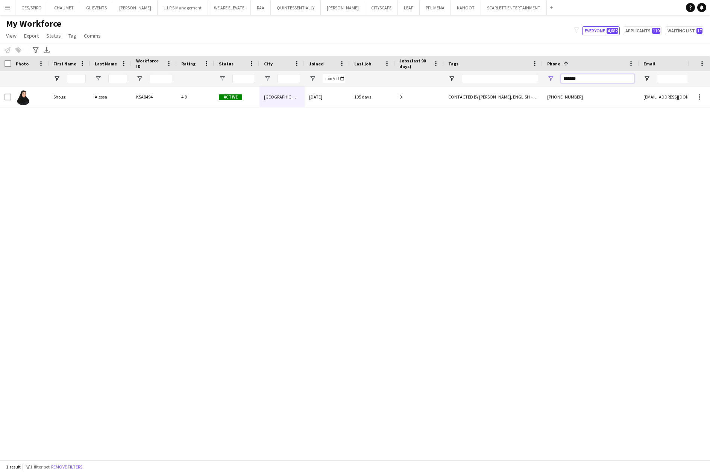
click at [585, 79] on input "*******" at bounding box center [598, 78] width 74 height 9
drag, startPoint x: 585, startPoint y: 79, endPoint x: 563, endPoint y: 78, distance: 22.6
click at [563, 78] on input "*******" at bounding box center [598, 78] width 74 height 9
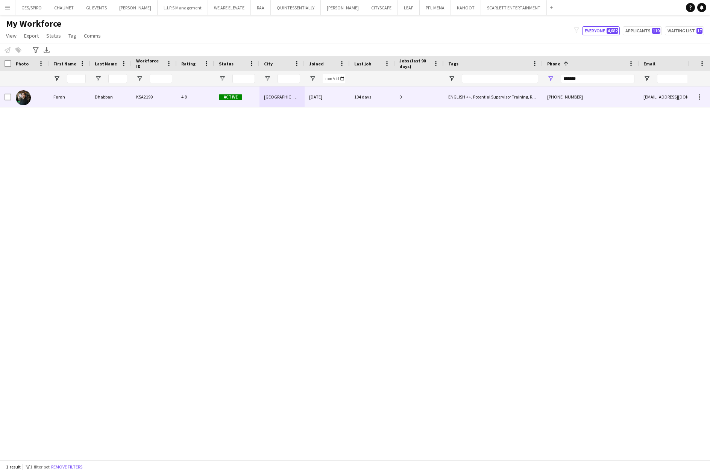
click at [372, 95] on div "104 days" at bounding box center [372, 97] width 45 height 21
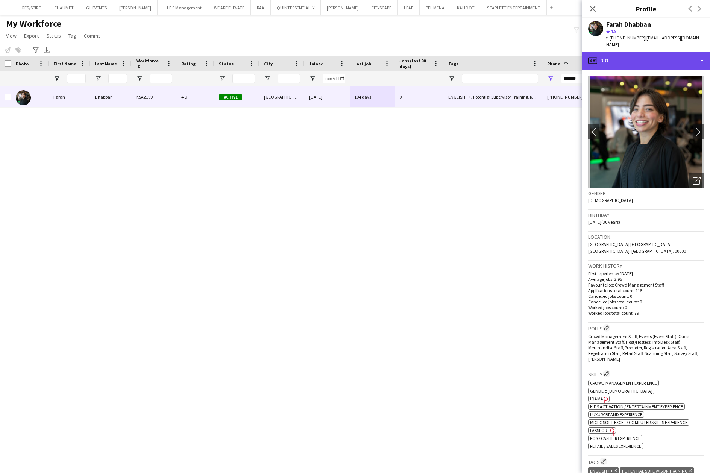
click at [619, 56] on div "profile Bio" at bounding box center [646, 61] width 128 height 18
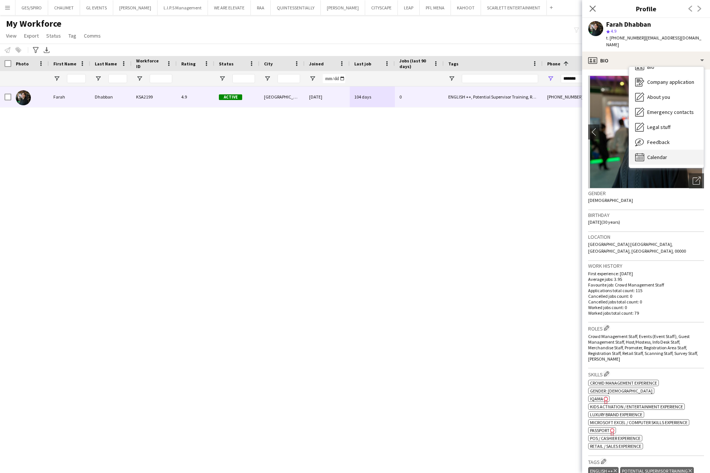
click at [658, 150] on div "Calendar Calendar" at bounding box center [666, 157] width 74 height 15
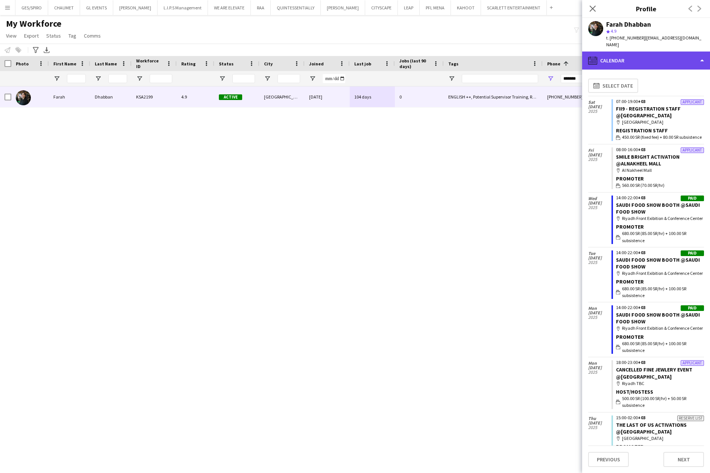
click at [662, 59] on div "calendar-full Calendar" at bounding box center [646, 61] width 128 height 18
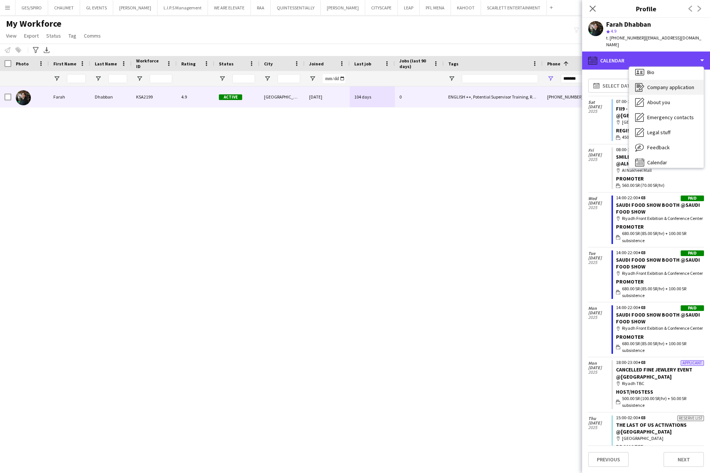
scroll to position [0, 0]
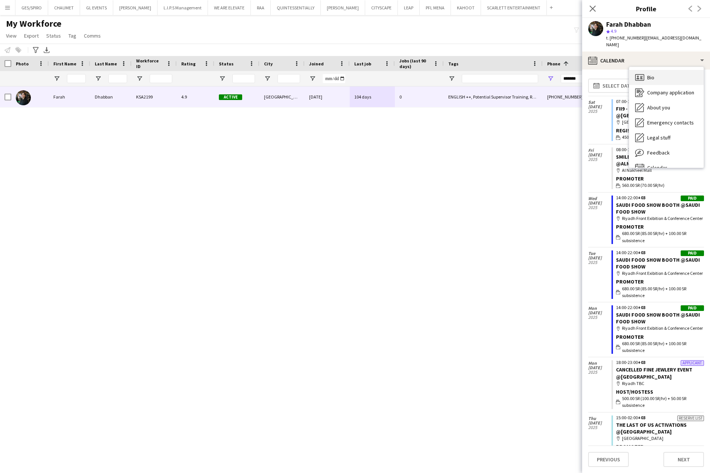
click at [666, 74] on div "Bio Bio" at bounding box center [666, 77] width 74 height 15
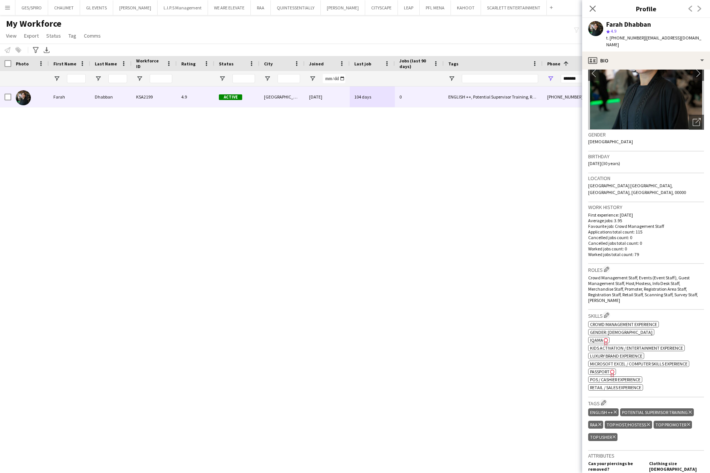
scroll to position [326, 0]
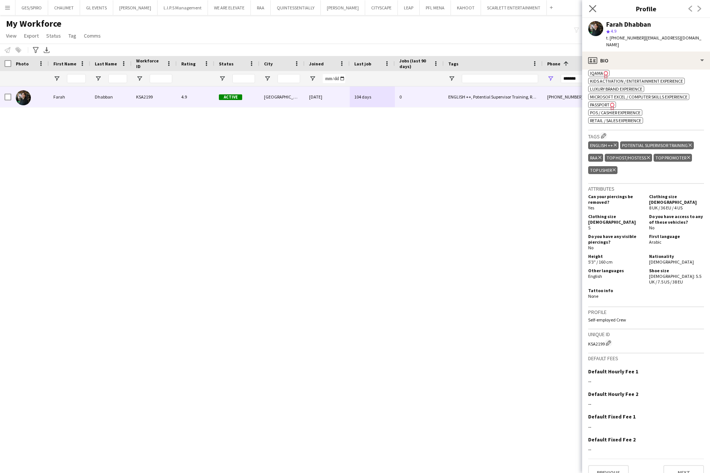
click at [587, 11] on app-icon "Close pop-in" at bounding box center [592, 8] width 11 height 11
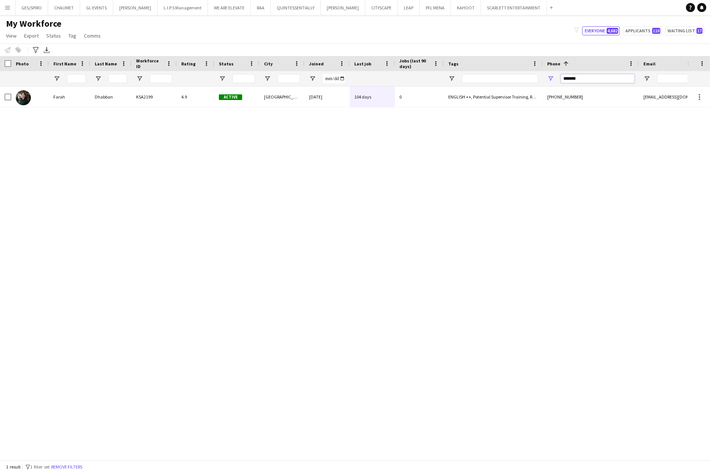
drag, startPoint x: 584, startPoint y: 77, endPoint x: 530, endPoint y: 75, distance: 54.6
click at [530, 75] on div at bounding box center [434, 78] width 869 height 15
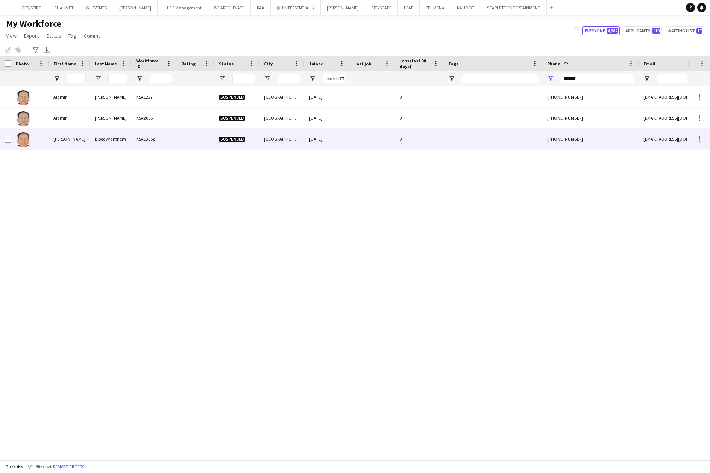
click at [300, 133] on div "[GEOGRAPHIC_DATA]" at bounding box center [282, 139] width 45 height 21
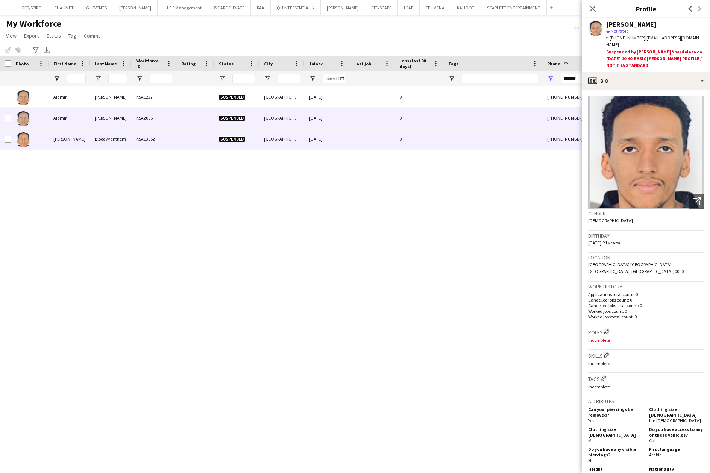
click at [548, 117] on div "[PHONE_NUMBER]" at bounding box center [591, 118] width 96 height 21
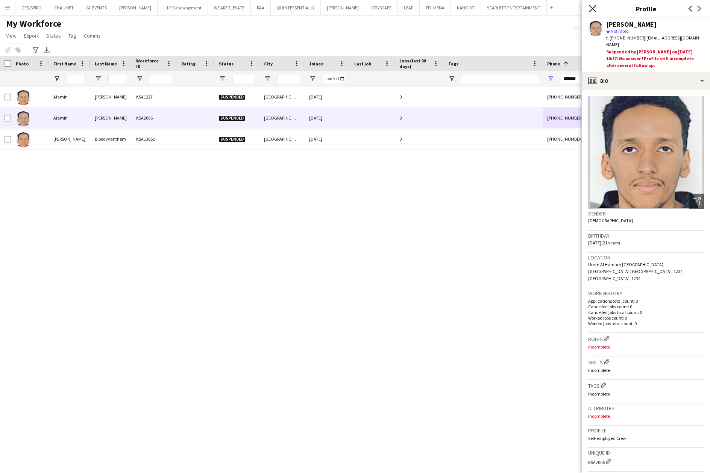
click at [593, 5] on icon "Close pop-in" at bounding box center [592, 8] width 7 height 7
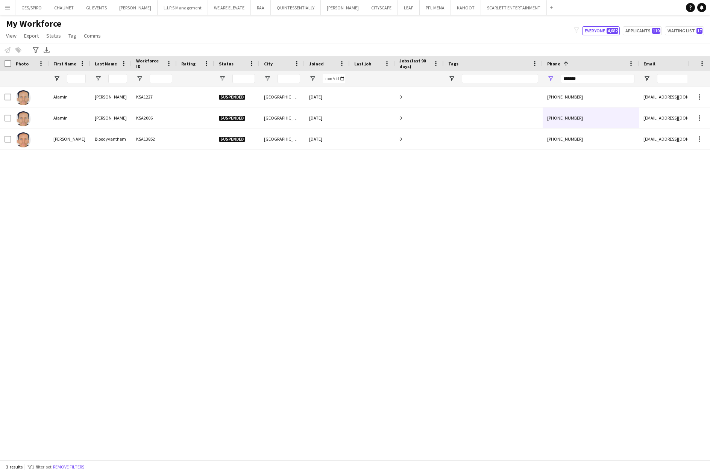
drag, startPoint x: 590, startPoint y: 74, endPoint x: 515, endPoint y: 80, distance: 75.8
click at [515, 80] on div at bounding box center [434, 78] width 869 height 15
drag, startPoint x: 588, startPoint y: 79, endPoint x: 493, endPoint y: 83, distance: 95.6
click at [493, 83] on div at bounding box center [434, 78] width 869 height 15
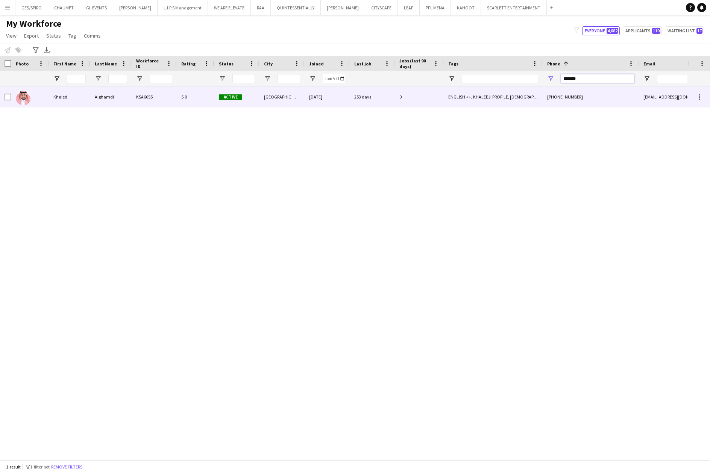
type input "*******"
click at [461, 95] on div "ENGLISH ++, KHALEEJI PROFILE, [DEMOGRAPHIC_DATA] NATIONAL, THA SUPERVISOR CERTI…" at bounding box center [493, 97] width 99 height 21
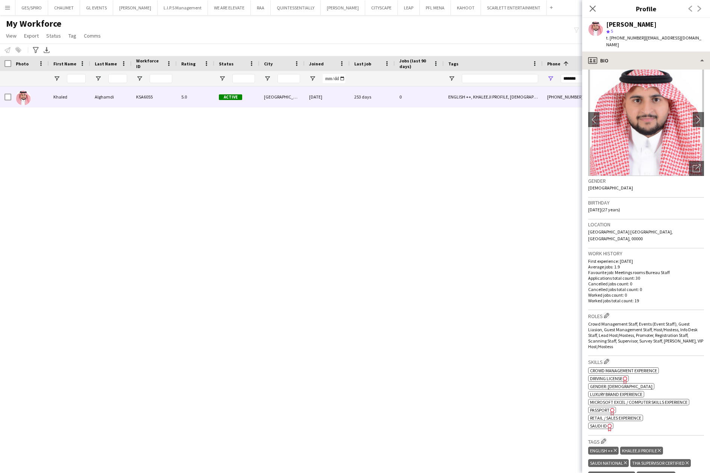
scroll to position [0, 0]
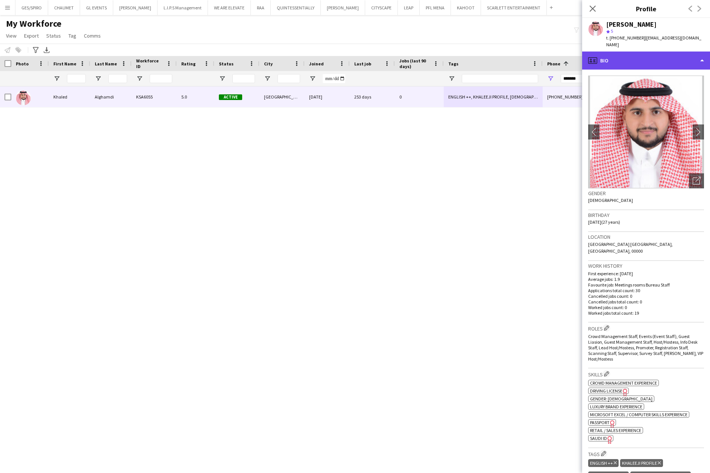
click at [625, 52] on div "profile Bio" at bounding box center [646, 61] width 128 height 18
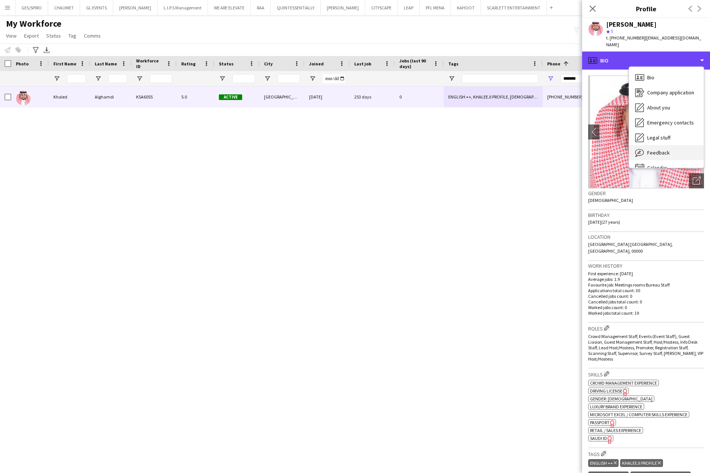
scroll to position [11, 0]
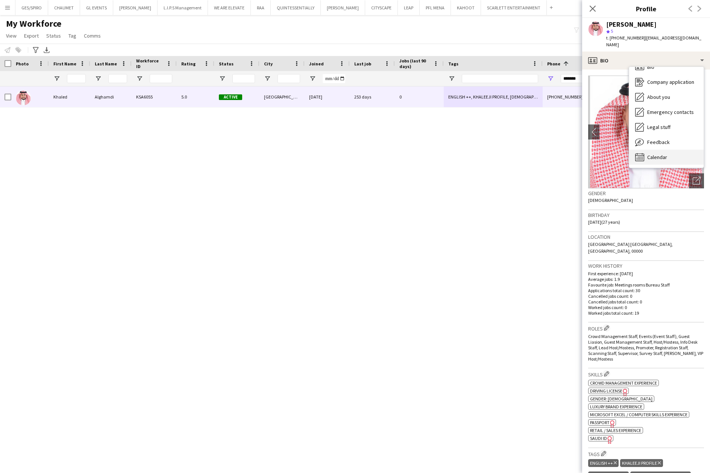
click at [662, 154] on span "Calendar" at bounding box center [657, 157] width 20 height 7
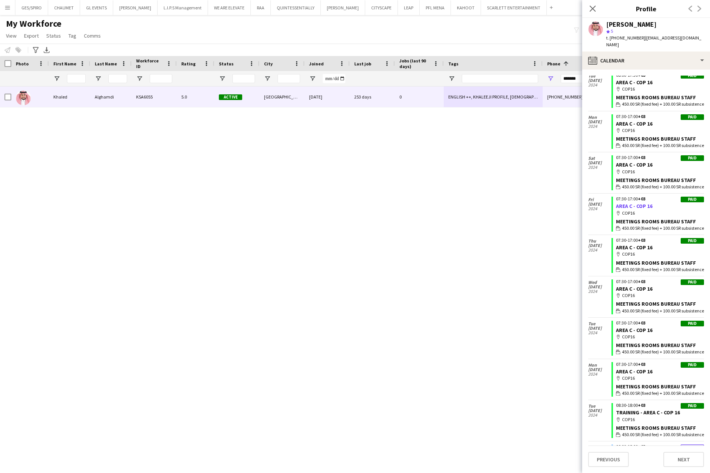
scroll to position [0, 0]
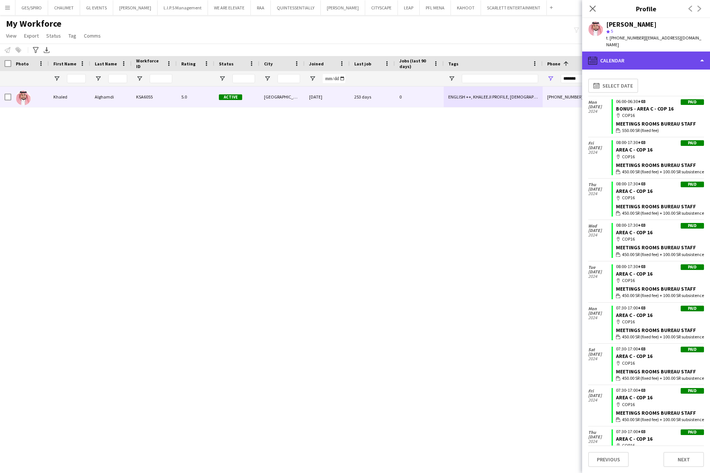
click at [657, 52] on div "calendar-full Calendar" at bounding box center [646, 61] width 128 height 18
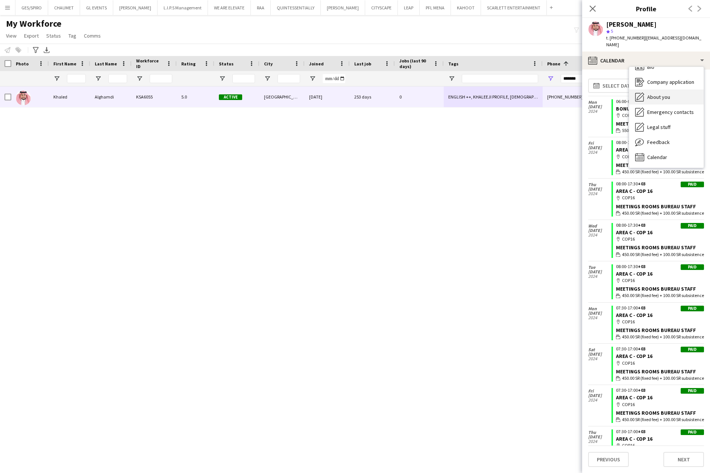
click at [669, 94] on span "About you" at bounding box center [658, 97] width 23 height 7
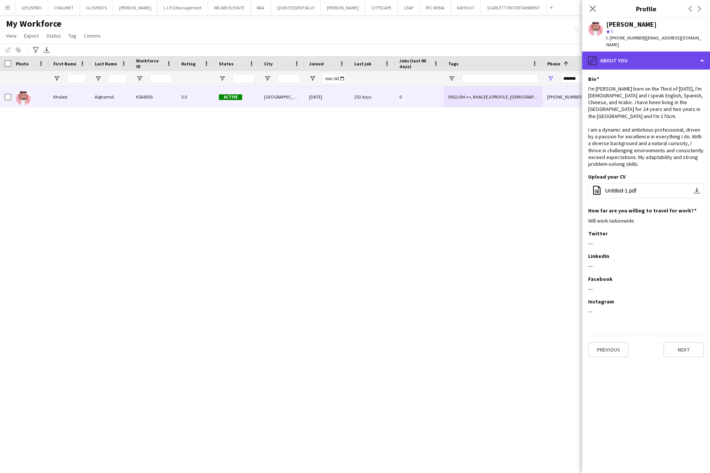
click at [661, 54] on div "pencil4 About you" at bounding box center [646, 61] width 128 height 18
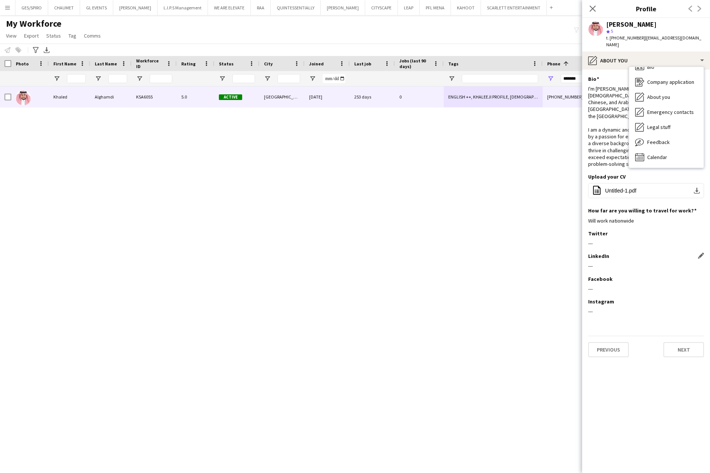
drag, startPoint x: 654, startPoint y: 239, endPoint x: 647, endPoint y: 199, distance: 40.4
click at [654, 253] on div "LinkedIn Edit this field" at bounding box center [646, 256] width 116 height 7
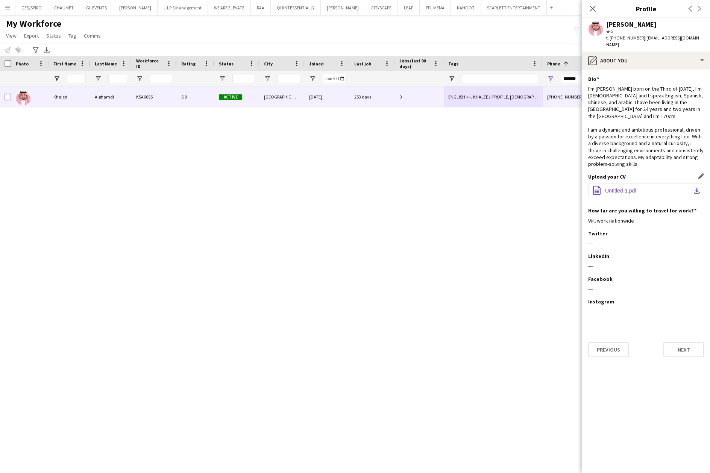
click at [631, 183] on button "office-file-sheet Untitled-1.pdf download-bottom" at bounding box center [646, 190] width 116 height 15
click at [593, 8] on icon at bounding box center [592, 8] width 7 height 7
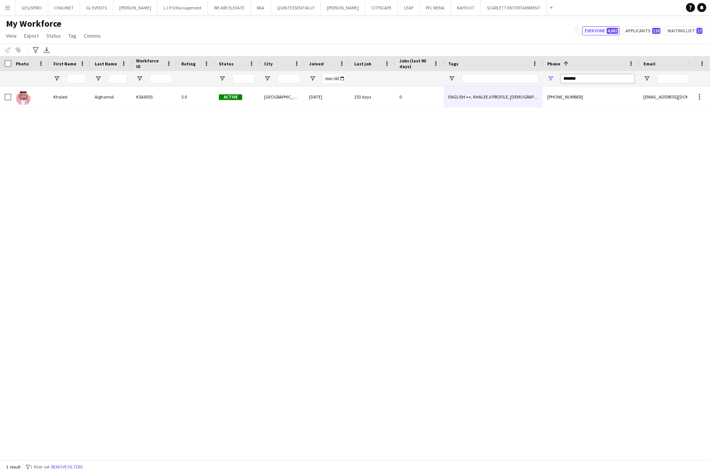
drag, startPoint x: 590, startPoint y: 76, endPoint x: 500, endPoint y: 83, distance: 90.2
click at [500, 83] on div at bounding box center [434, 78] width 869 height 15
click at [604, 79] on input "*******" at bounding box center [598, 78] width 74 height 9
drag, startPoint x: 602, startPoint y: 79, endPoint x: 521, endPoint y: 77, distance: 81.6
click at [524, 77] on div at bounding box center [434, 78] width 869 height 15
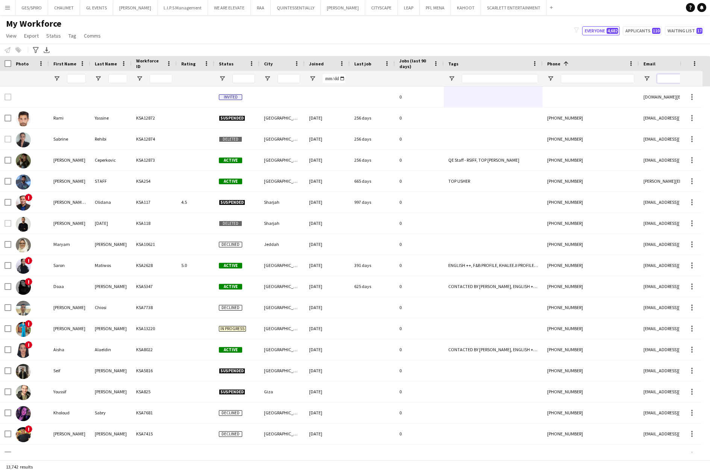
click at [669, 80] on input "Email Filter Input" at bounding box center [721, 78] width 128 height 9
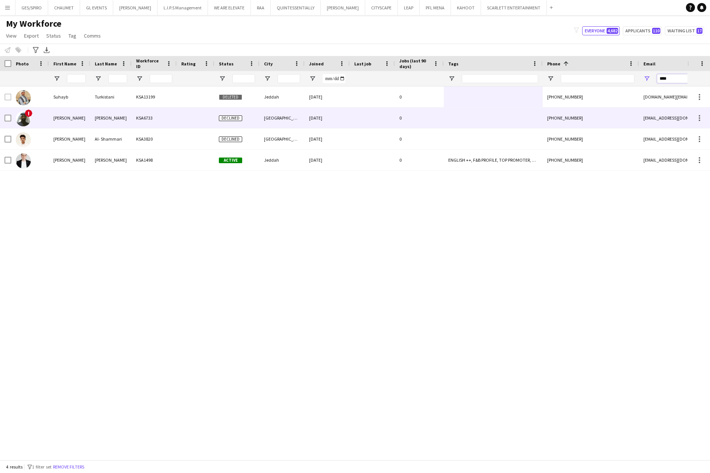
type input "****"
click at [639, 120] on div "[EMAIL_ADDRESS][DOMAIN_NAME]" at bounding box center [714, 118] width 150 height 21
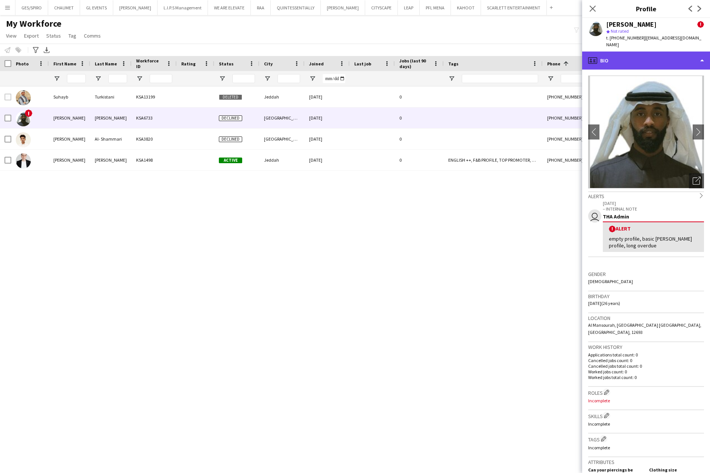
click at [657, 53] on div "profile Bio" at bounding box center [646, 61] width 128 height 18
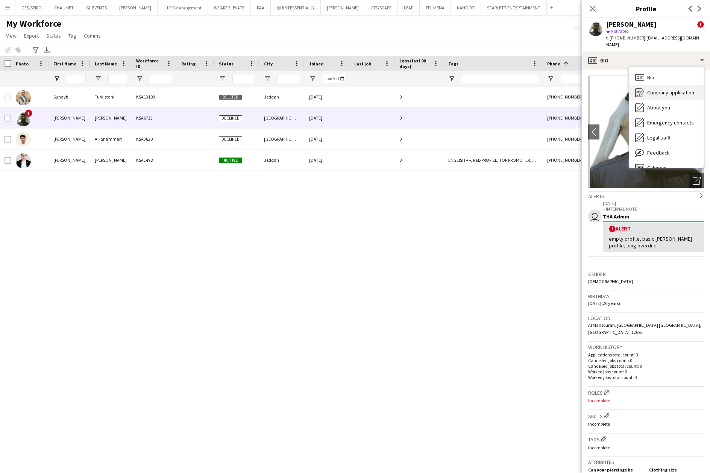
click at [676, 89] on span "Company application" at bounding box center [670, 92] width 47 height 7
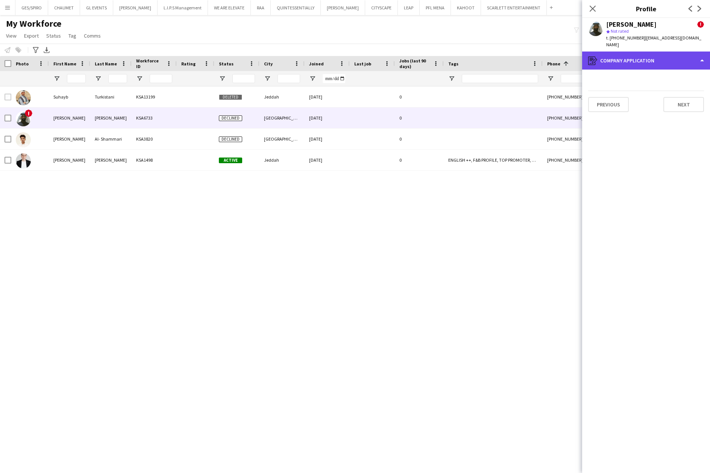
click at [656, 52] on div "register Company application" at bounding box center [646, 61] width 128 height 18
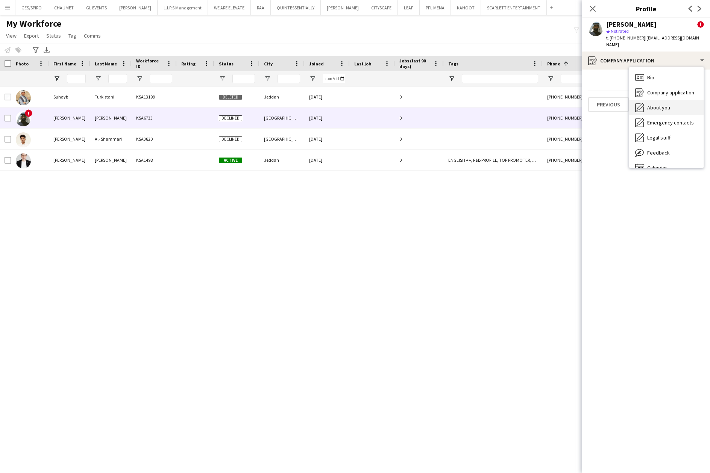
click at [657, 104] on span "About you" at bounding box center [658, 107] width 23 height 7
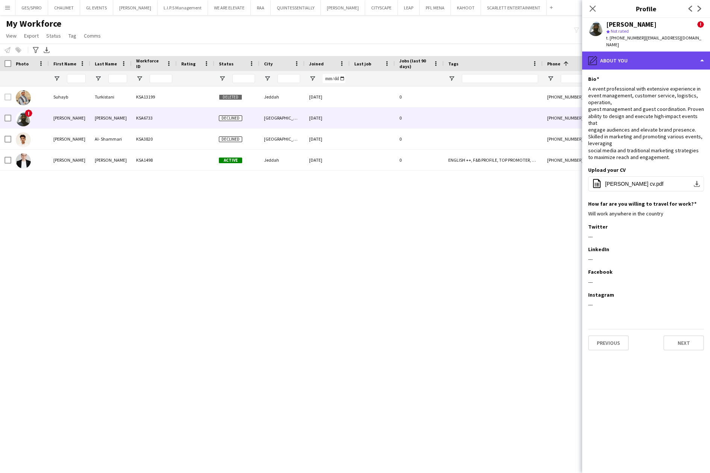
click at [649, 52] on div "pencil4 About you" at bounding box center [646, 61] width 128 height 18
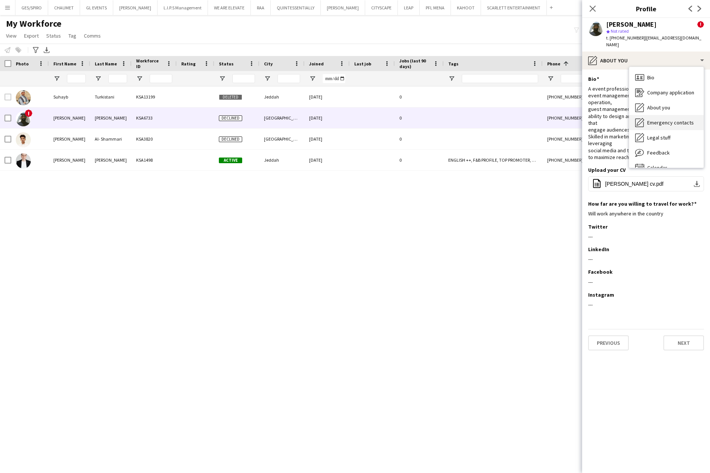
click at [666, 119] on span "Emergency contacts" at bounding box center [670, 122] width 47 height 7
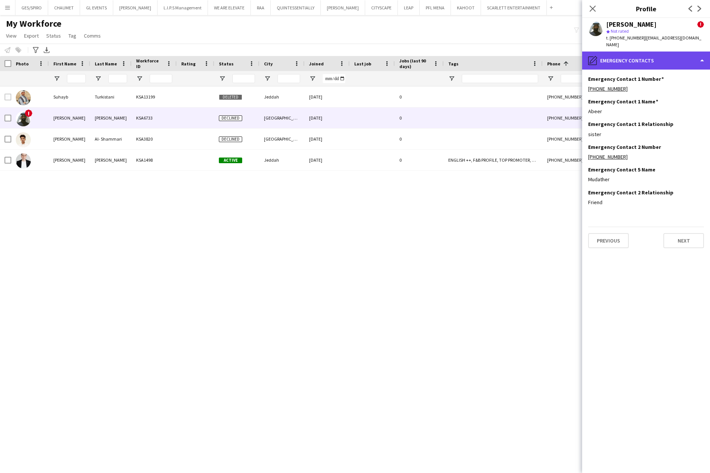
click at [649, 52] on div "pencil4 Emergency contacts" at bounding box center [646, 61] width 128 height 18
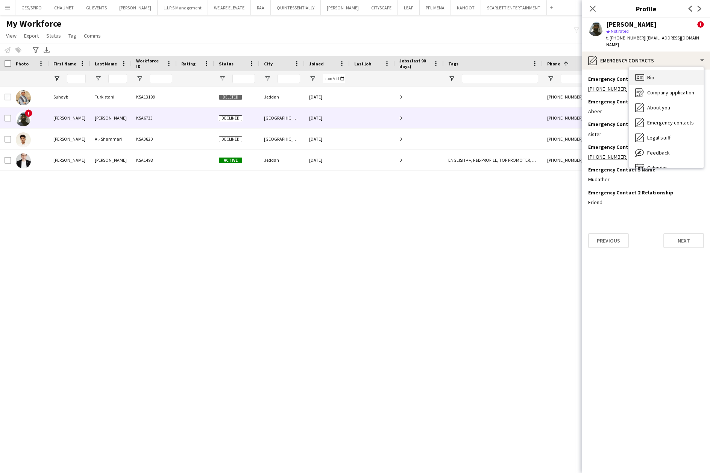
click at [673, 74] on div "Bio Bio" at bounding box center [666, 77] width 74 height 15
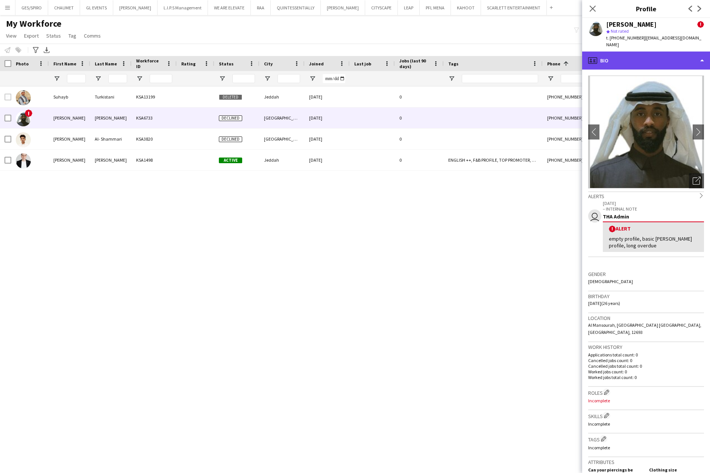
click at [651, 52] on div "profile Bio" at bounding box center [646, 61] width 128 height 18
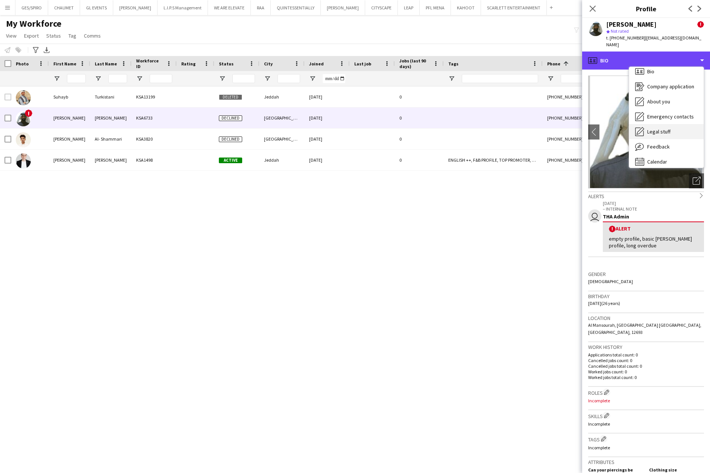
scroll to position [11, 0]
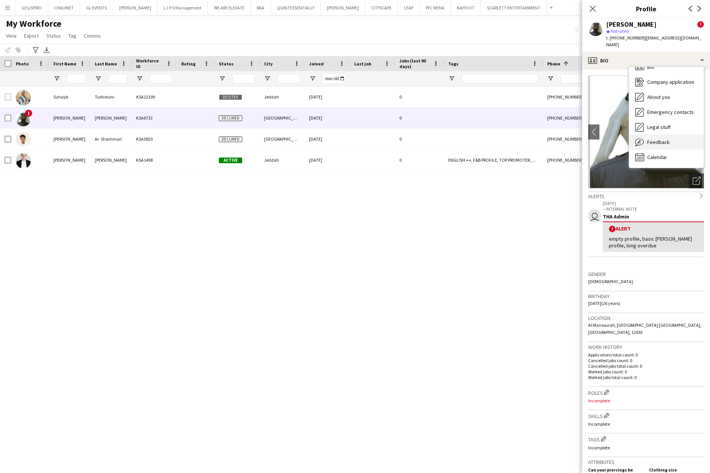
click at [676, 135] on div "Feedback Feedback" at bounding box center [666, 142] width 74 height 15
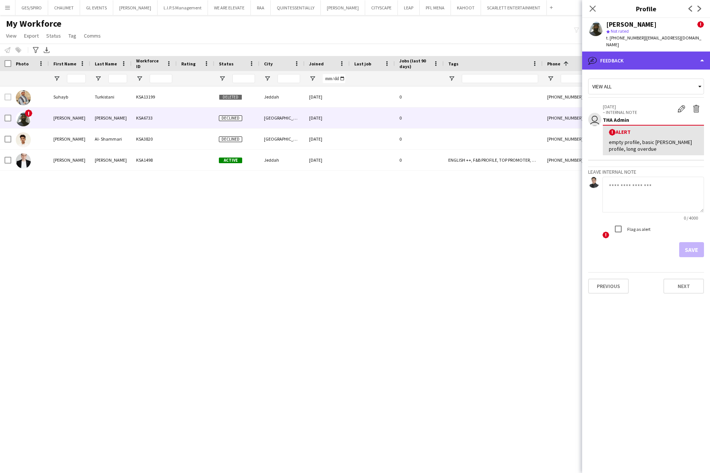
click at [649, 55] on div "bubble-pencil Feedback" at bounding box center [646, 61] width 128 height 18
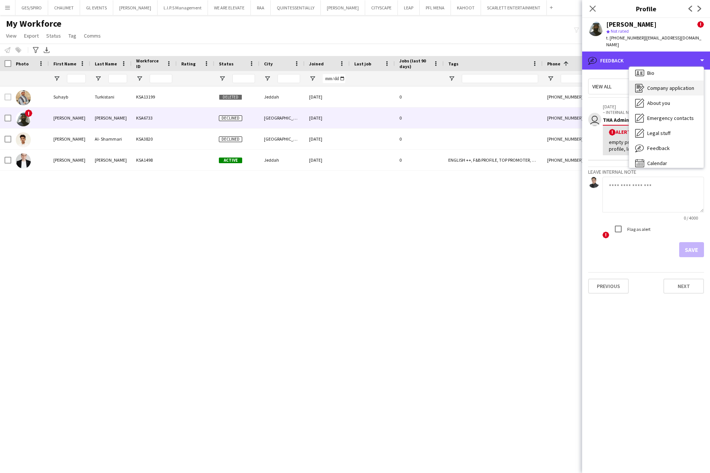
scroll to position [0, 0]
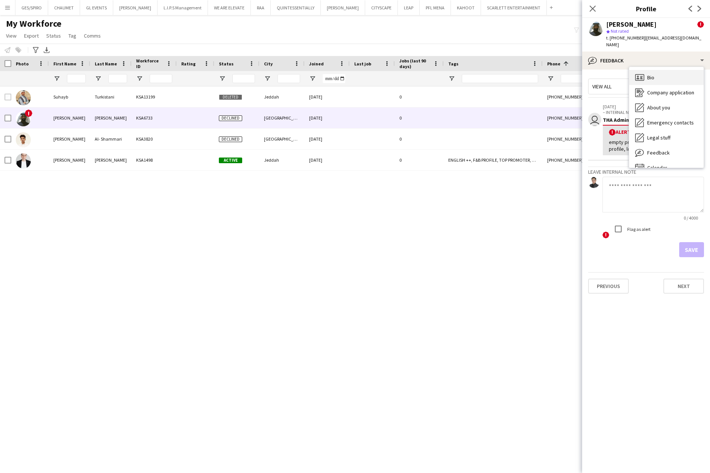
click at [662, 70] on div "Bio Bio" at bounding box center [666, 77] width 74 height 15
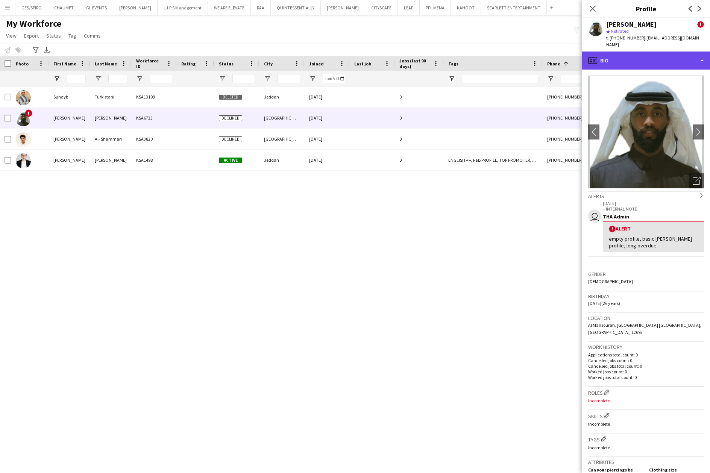
click at [658, 56] on div "profile Bio" at bounding box center [646, 61] width 128 height 18
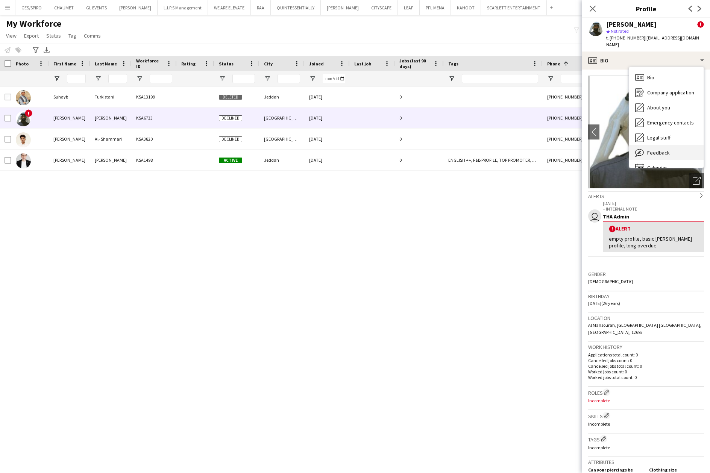
click at [683, 145] on div "Feedback Feedback" at bounding box center [666, 152] width 74 height 15
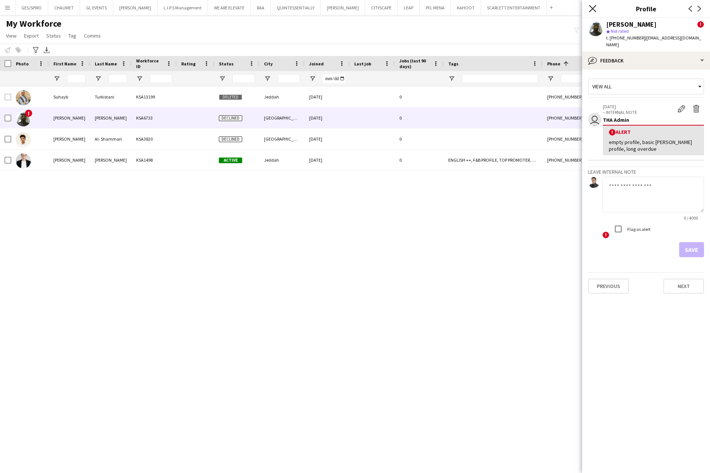
click at [591, 8] on icon at bounding box center [592, 8] width 7 height 7
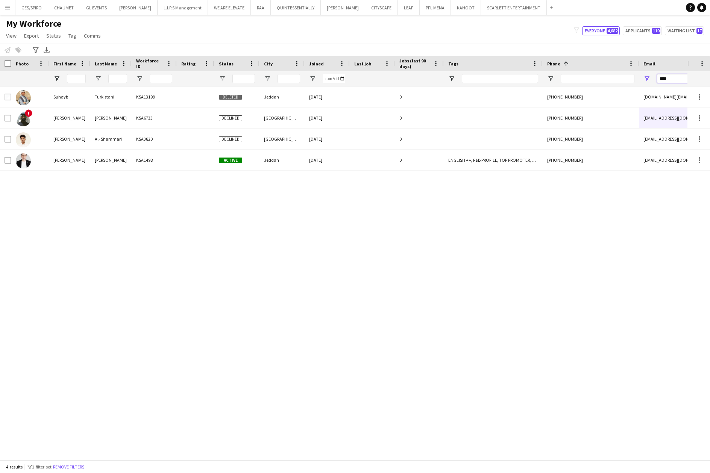
drag, startPoint x: 673, startPoint y: 80, endPoint x: 633, endPoint y: 81, distance: 40.6
click at [633, 81] on div at bounding box center [434, 78] width 869 height 15
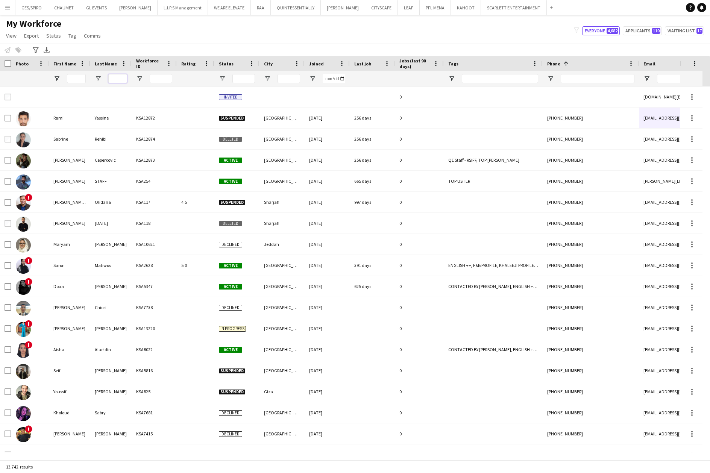
click at [122, 77] on input "Last Name Filter Input" at bounding box center [117, 78] width 19 height 9
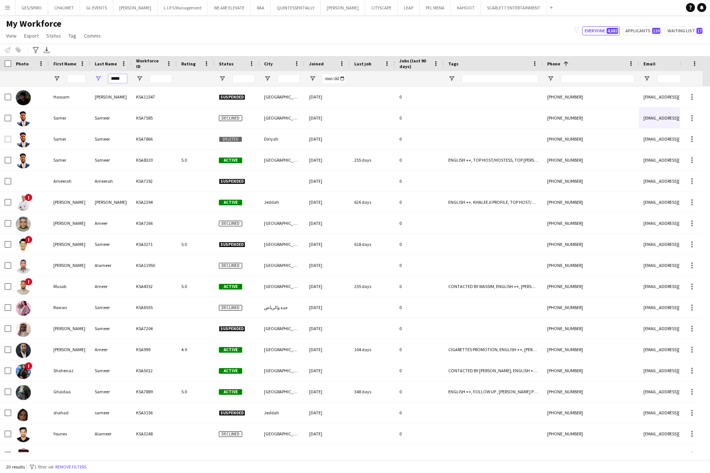
type input "*****"
click at [74, 79] on input "First Name Filter Input" at bounding box center [76, 78] width 19 height 9
drag, startPoint x: 122, startPoint y: 79, endPoint x: 92, endPoint y: 86, distance: 31.4
click at [94, 82] on div "*****" at bounding box center [110, 78] width 41 height 15
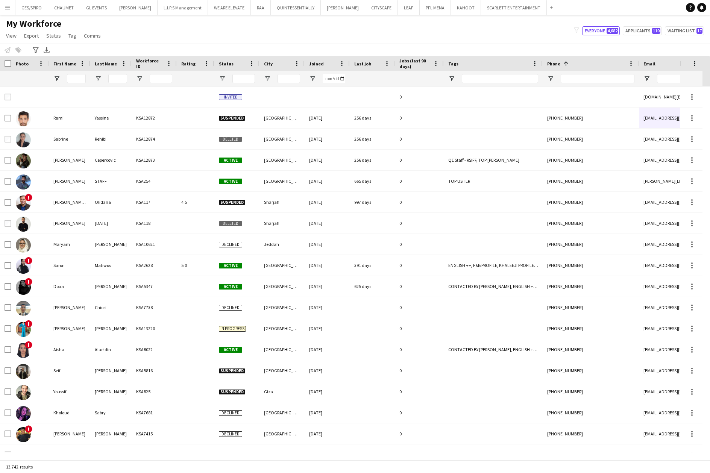
drag, startPoint x: 656, startPoint y: 75, endPoint x: 661, endPoint y: 77, distance: 5.1
click at [657, 75] on div at bounding box center [714, 78] width 150 height 15
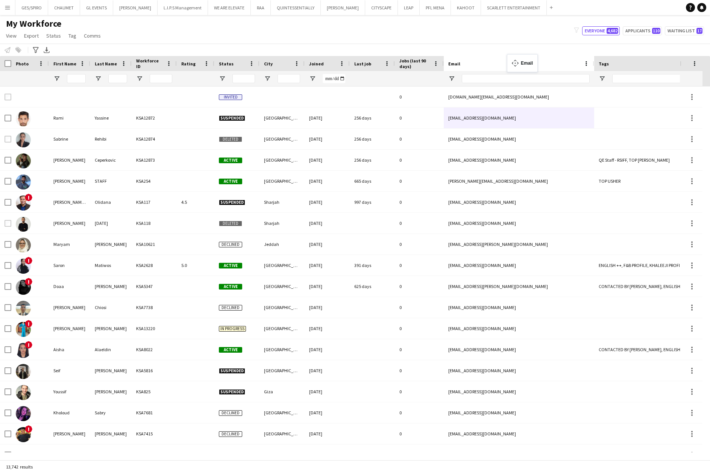
drag, startPoint x: 664, startPoint y: 60, endPoint x: 511, endPoint y: 59, distance: 153.1
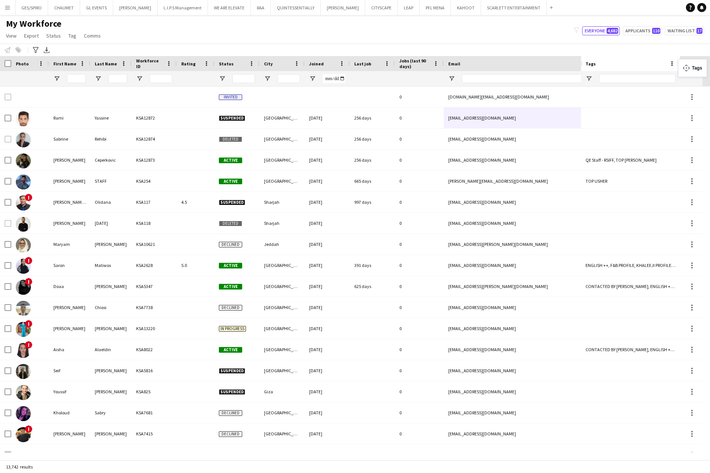
drag, startPoint x: 646, startPoint y: 62, endPoint x: 682, endPoint y: 64, distance: 35.7
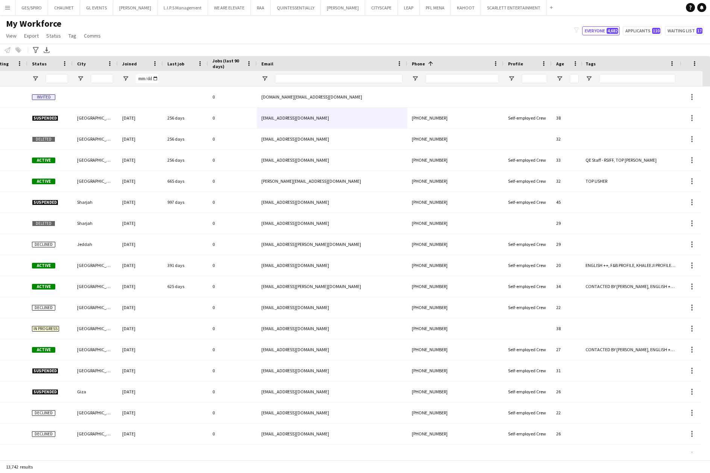
drag, startPoint x: 399, startPoint y: 462, endPoint x: 380, endPoint y: 460, distance: 19.2
click at [380, 460] on div "13,742 results" at bounding box center [355, 466] width 710 height 13
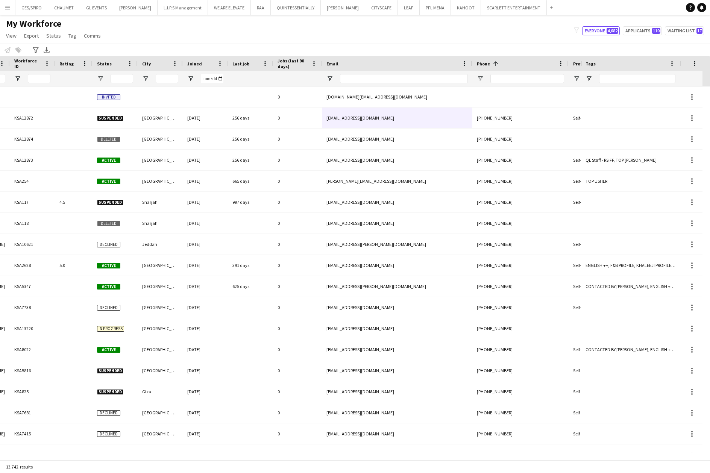
scroll to position [0, 97]
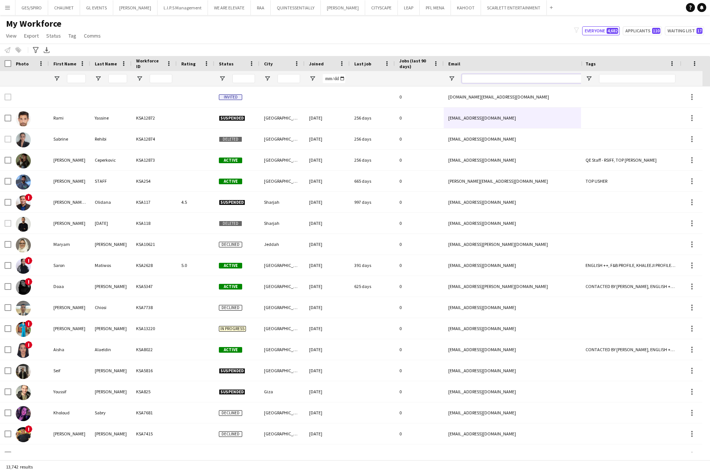
click at [513, 77] on input "Email Filter Input" at bounding box center [526, 78] width 128 height 9
paste input "**********"
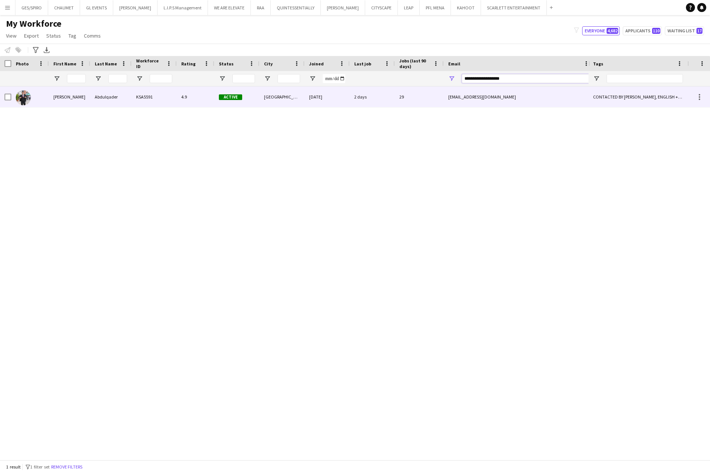
type input "**********"
click at [232, 92] on div "Active" at bounding box center [236, 97] width 45 height 21
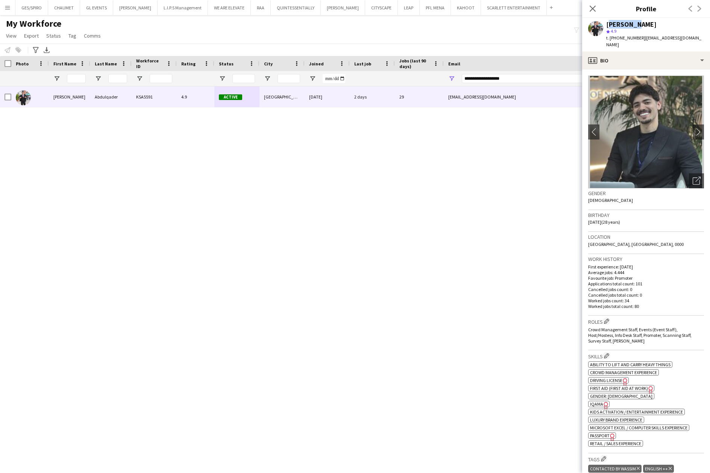
drag, startPoint x: 606, startPoint y: 21, endPoint x: 640, endPoint y: 24, distance: 34.0
click at [640, 24] on div "[PERSON_NAME]" at bounding box center [631, 24] width 50 height 7
copy div "[PERSON_NAME]"
drag, startPoint x: 642, startPoint y: 24, endPoint x: 692, endPoint y: 23, distance: 50.0
click at [692, 23] on div "[PERSON_NAME] star 4.9 t. [PHONE_NUMBER] | [EMAIL_ADDRESS][DOMAIN_NAME]" at bounding box center [646, 34] width 128 height 33
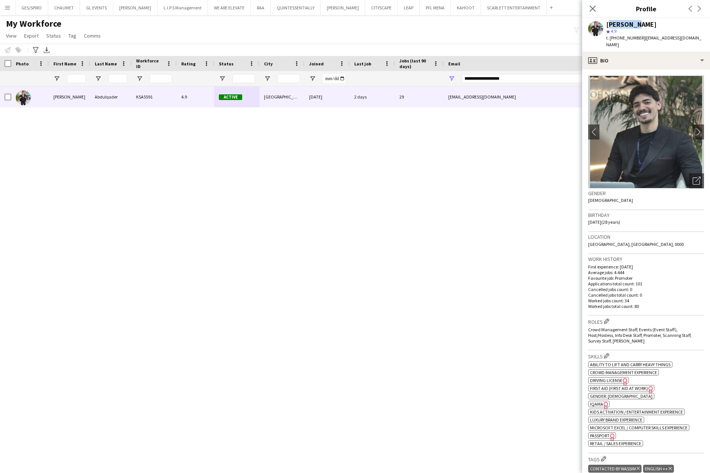
copy div "Abdulqader"
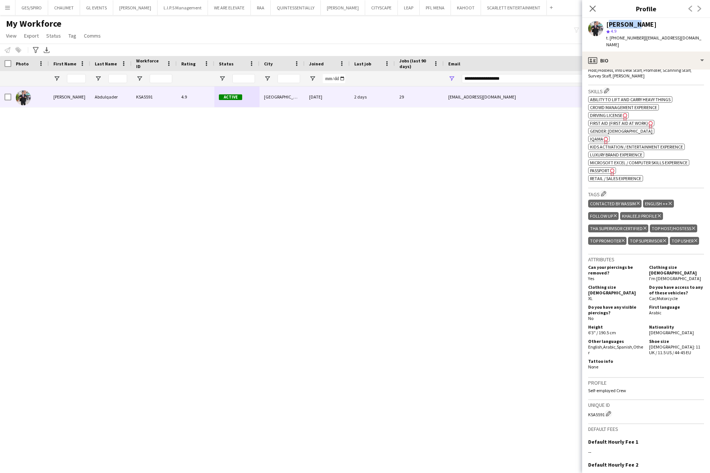
scroll to position [200, 0]
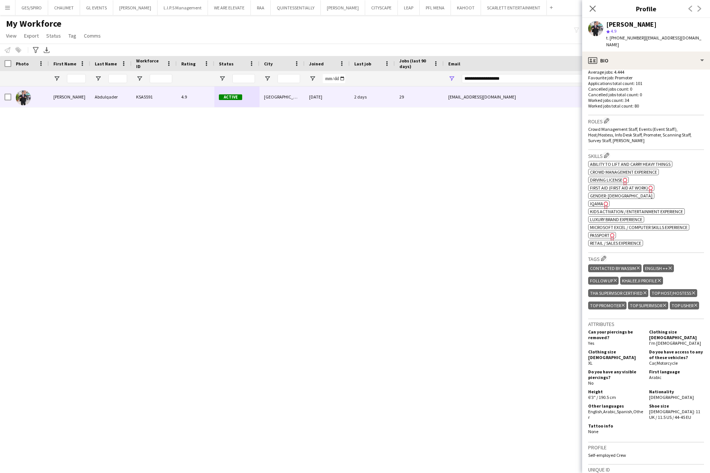
click at [597, 201] on span "IQAMA" at bounding box center [596, 204] width 13 height 6
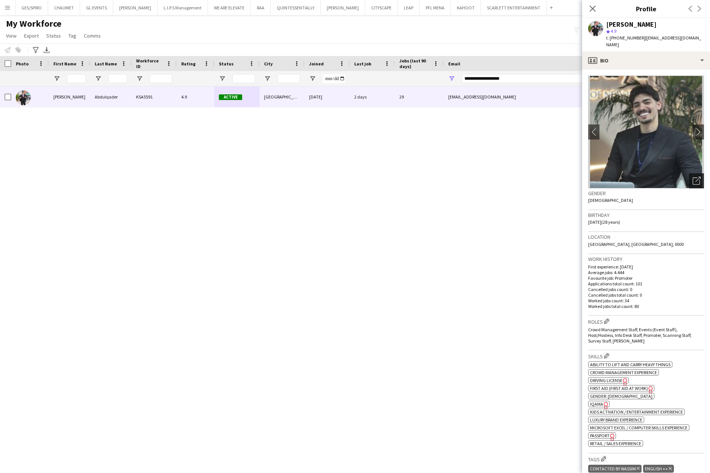
click at [693, 177] on icon "Open photos pop-in" at bounding box center [697, 181] width 8 height 8
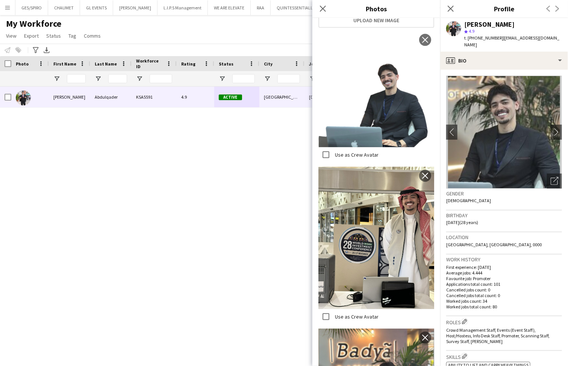
scroll to position [150, 0]
click at [321, 8] on icon "Close pop-in" at bounding box center [322, 8] width 7 height 7
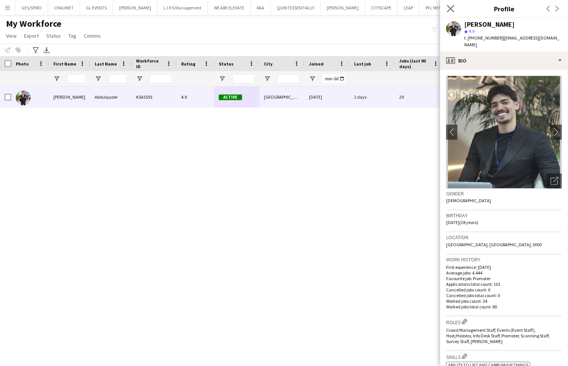
click at [455, 11] on app-icon "Close pop-in" at bounding box center [451, 8] width 11 height 11
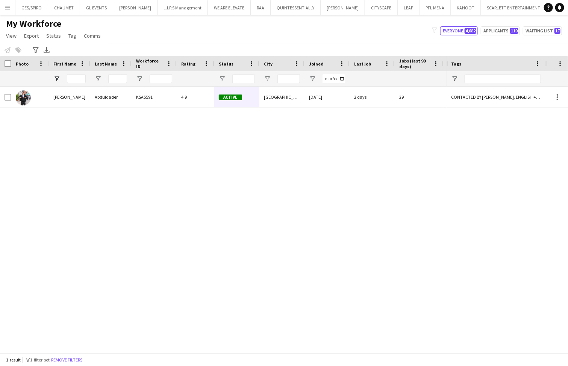
click at [73, 358] on button "Remove filters" at bounding box center [67, 359] width 34 height 8
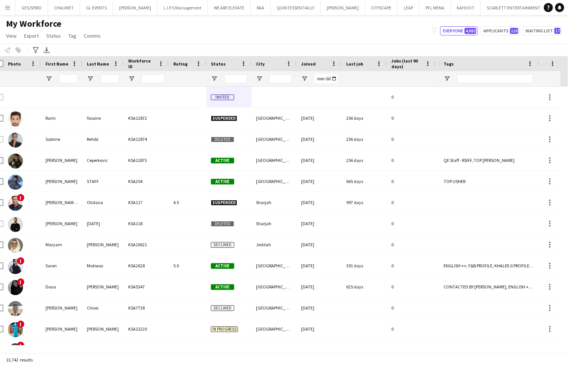
scroll to position [0, 66]
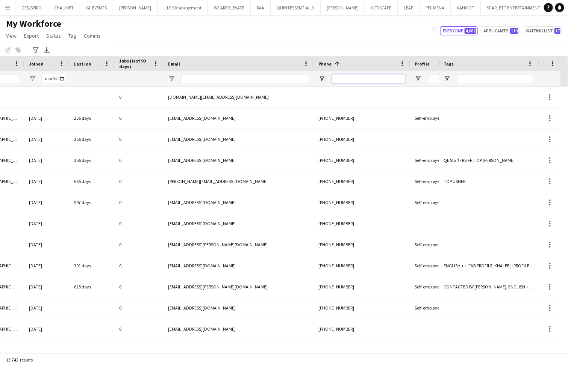
click at [381, 82] on input "Phone Filter Input" at bounding box center [369, 78] width 74 height 9
paste input "**********"
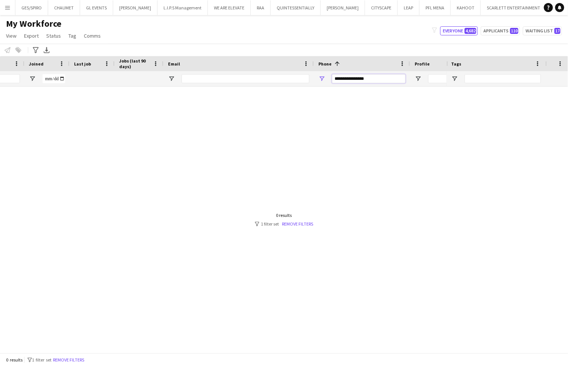
click at [357, 80] on input "**********" at bounding box center [369, 78] width 74 height 9
drag, startPoint x: 345, startPoint y: 79, endPoint x: 278, endPoint y: 83, distance: 66.7
click at [280, 83] on div at bounding box center [105, 78] width 770 height 15
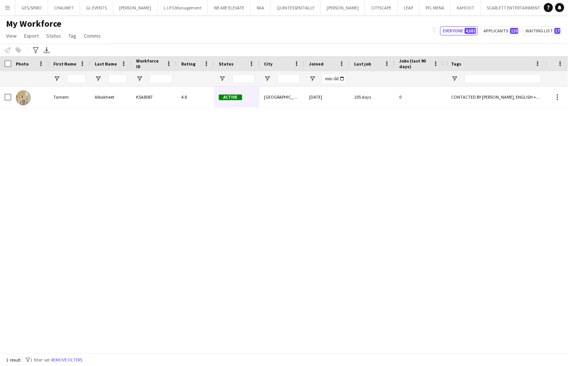
type input "*********"
click at [169, 101] on div "KSA8087" at bounding box center [154, 97] width 45 height 21
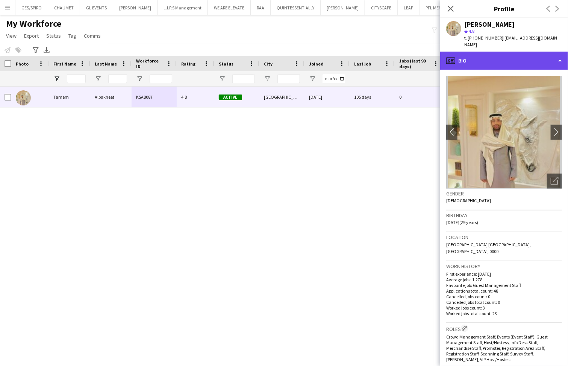
click at [504, 52] on div "profile Bio" at bounding box center [504, 61] width 128 height 18
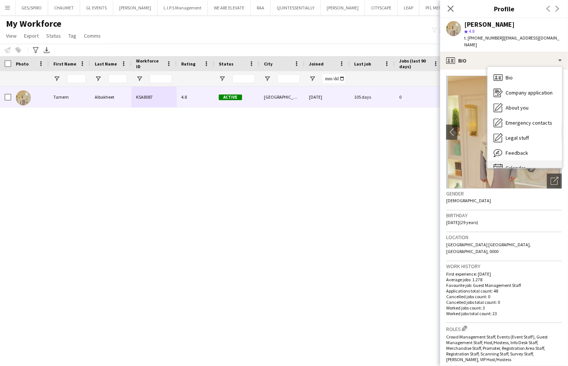
click at [524, 160] on div "Calendar Calendar" at bounding box center [525, 167] width 74 height 15
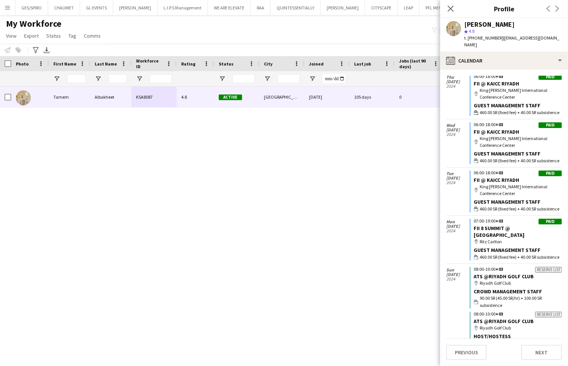
drag, startPoint x: 202, startPoint y: 184, endPoint x: 325, endPoint y: 297, distance: 166.9
click at [203, 184] on div "4.8 Active [GEOGRAPHIC_DATA] [DATE] 105 days 0 [EMAIL_ADDRESS][DOMAIN_NAME] KSA…" at bounding box center [223, 216] width 447 height 258
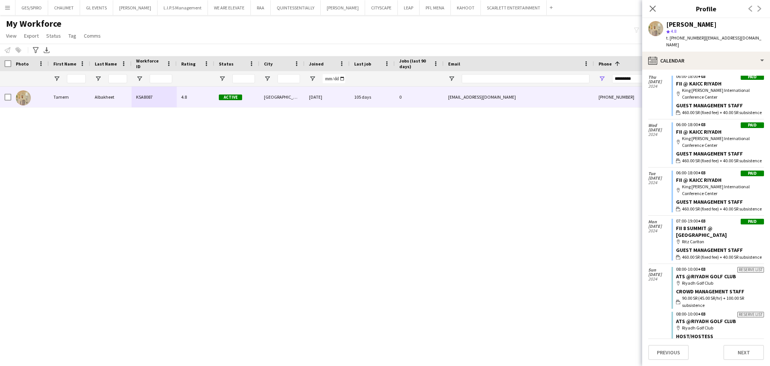
click at [650, 10] on icon "Close pop-in" at bounding box center [653, 9] width 6 height 6
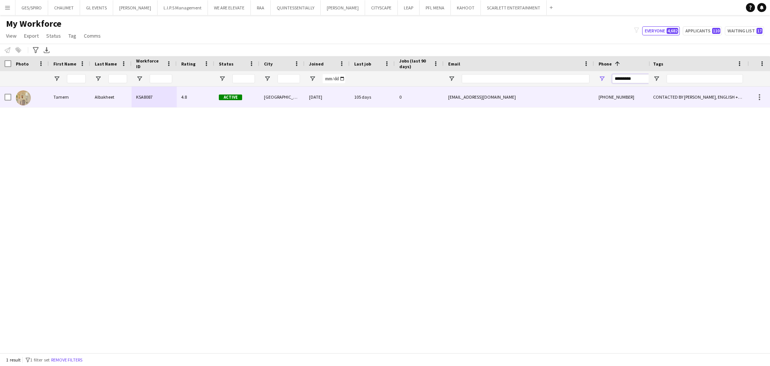
drag, startPoint x: 642, startPoint y: 80, endPoint x: 480, endPoint y: 85, distance: 161.8
click at [514, 91] on div "Workforce Details Rating Status City 1 0" at bounding box center [385, 204] width 770 height 296
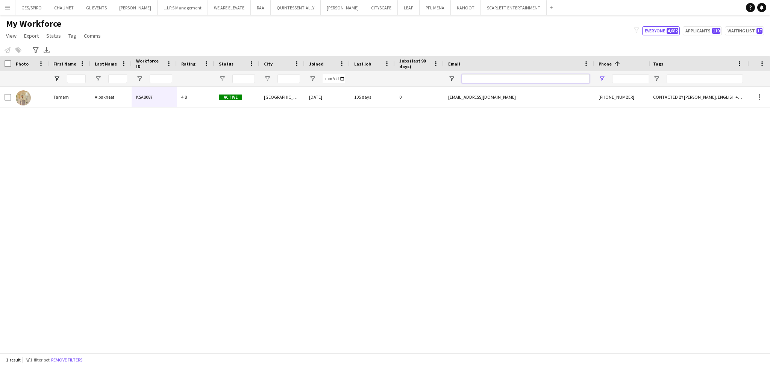
click at [483, 78] on input "Email Filter Input" at bounding box center [526, 78] width 128 height 9
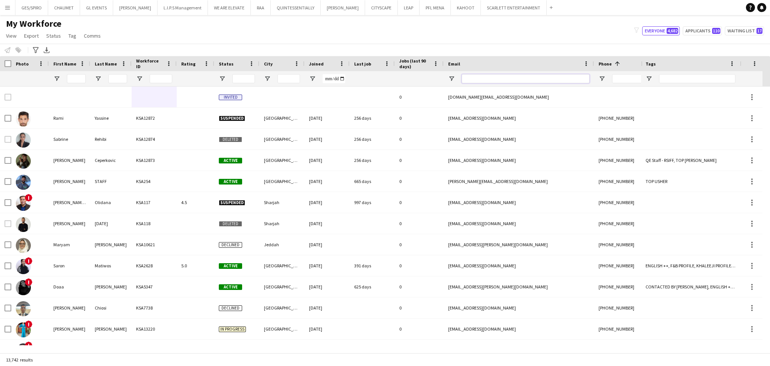
paste input "**********"
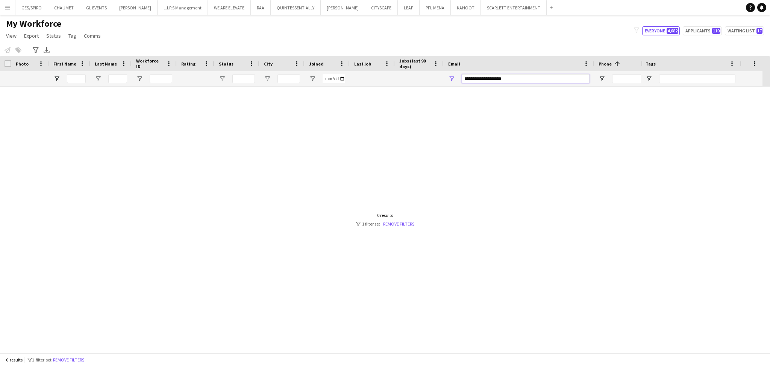
click at [465, 76] on input "**********" at bounding box center [526, 78] width 128 height 9
type input "**********"
click at [574, 205] on div at bounding box center [324, 216] width 649 height 258
